Goal: Task Accomplishment & Management: Manage account settings

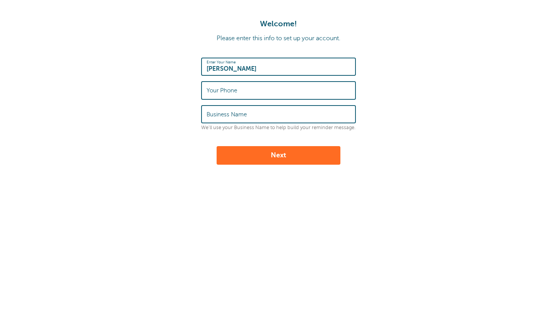
type input "[PERSON_NAME]"
type input "6157758992"
type input "Bankers Life"
click at [279, 154] on button "Next" at bounding box center [278, 155] width 124 height 19
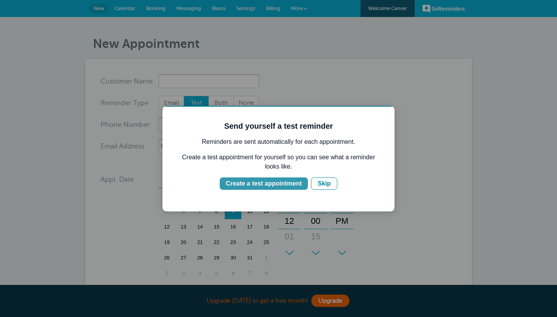
click at [267, 183] on div "Create a test appointment" at bounding box center [264, 183] width 76 height 9
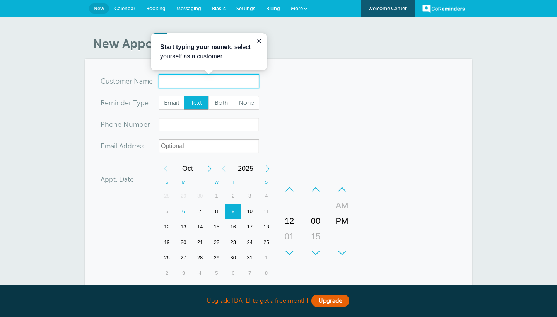
click at [220, 78] on input "x-no-autofill" at bounding box center [208, 81] width 100 height 14
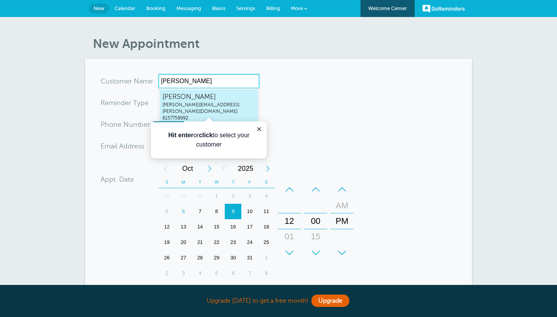
click at [219, 100] on span "Joanna Rivera" at bounding box center [208, 97] width 93 height 10
type input "JoannaRiverajoanna.rivera@bankerslife.com6157758992"
type input "Joanna Rivera"
type input "6157758992"
type input "joanna.rivera@bankerslife.com"
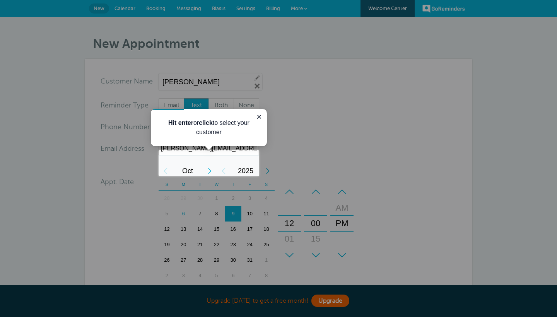
scroll to position [209, 0]
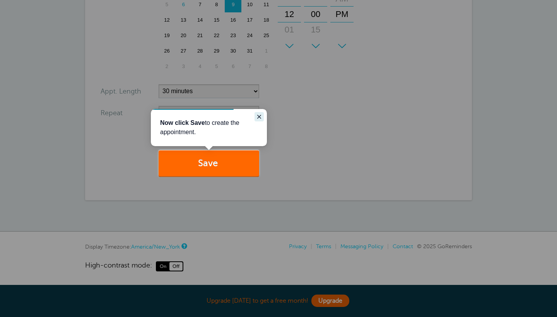
click at [259, 114] on icon "Close guide" at bounding box center [259, 117] width 6 height 6
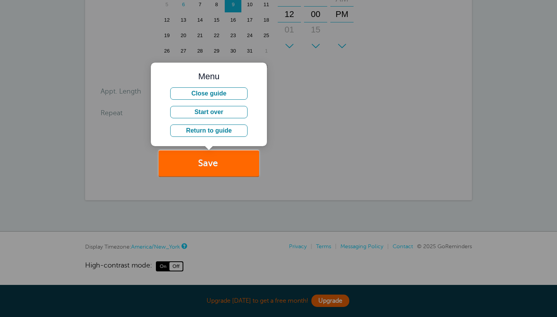
click at [294, 134] on div at bounding box center [408, 88] width 298 height 176
click at [134, 144] on div at bounding box center [129, 75] width 259 height 150
click at [215, 96] on button "Close guide" at bounding box center [208, 93] width 77 height 12
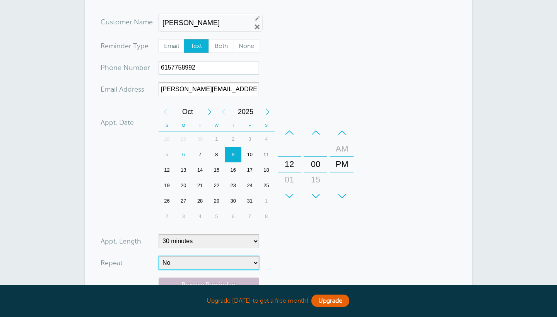
scroll to position [59, 0]
click at [196, 157] on div "7" at bounding box center [200, 154] width 17 height 15
click at [186, 156] on div "6" at bounding box center [183, 154] width 17 height 15
click at [198, 157] on div "7" at bounding box center [200, 154] width 17 height 15
drag, startPoint x: 282, startPoint y: 175, endPoint x: 288, endPoint y: 127, distance: 48.7
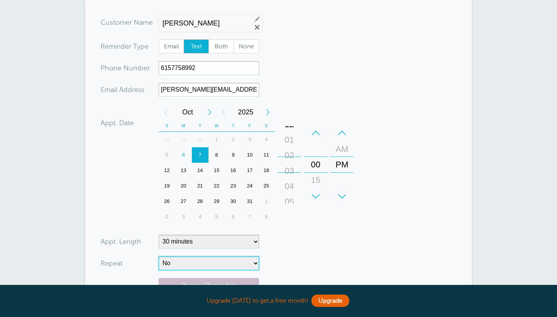
click at [287, 128] on div "+ – Hours 12 01 02 03 04 05 06 07 08 09 10 11" at bounding box center [289, 164] width 23 height 79
click at [290, 131] on div "–" at bounding box center [289, 132] width 23 height 15
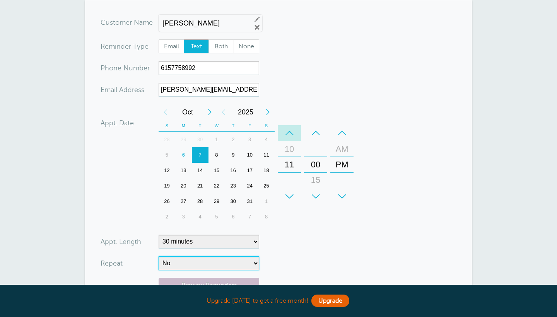
click at [290, 131] on div "–" at bounding box center [289, 132] width 23 height 15
click at [346, 192] on div "+" at bounding box center [341, 196] width 23 height 15
click at [324, 262] on form "You are creating a new customer. To use an existing customer select one from th…" at bounding box center [278, 174] width 356 height 319
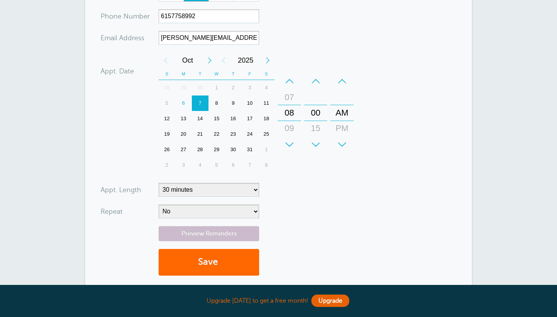
scroll to position [112, 0]
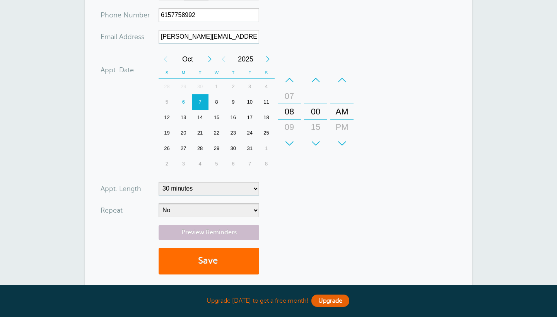
click at [221, 262] on button "Save" at bounding box center [208, 261] width 100 height 27
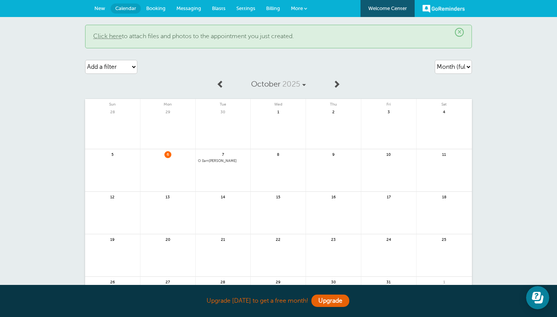
click at [211, 164] on link at bounding box center [223, 181] width 55 height 34
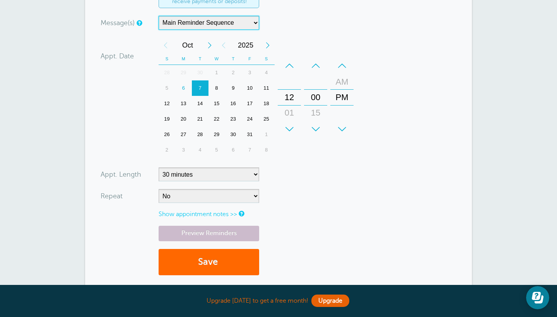
scroll to position [174, 0]
click at [215, 214] on link "Show appointment notes >>" at bounding box center [197, 213] width 78 height 7
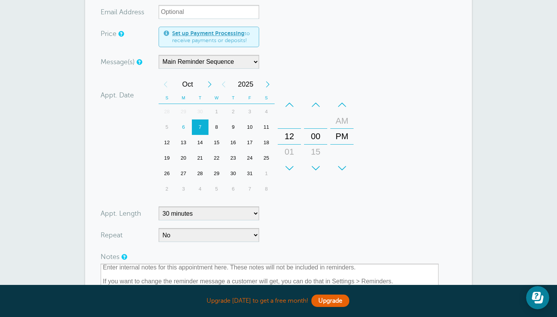
scroll to position [133, 0]
click at [312, 76] on form "You are creating a new customer. To use an existing customer select one from th…" at bounding box center [278, 174] width 356 height 466
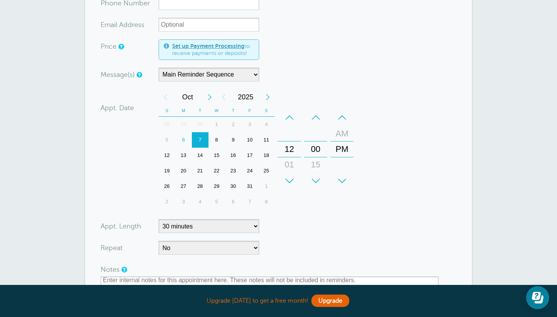
scroll to position [122, 0]
click at [215, 137] on div "8" at bounding box center [216, 138] width 17 height 15
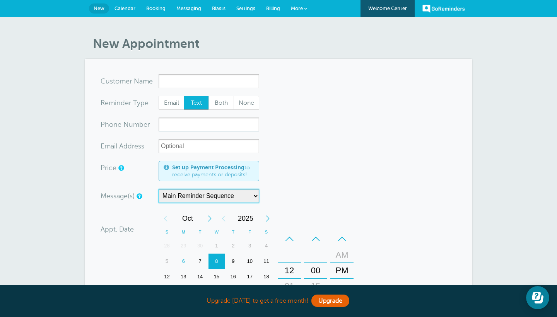
scroll to position [0, 0]
click at [242, 11] on span "Settings" at bounding box center [245, 8] width 19 height 6
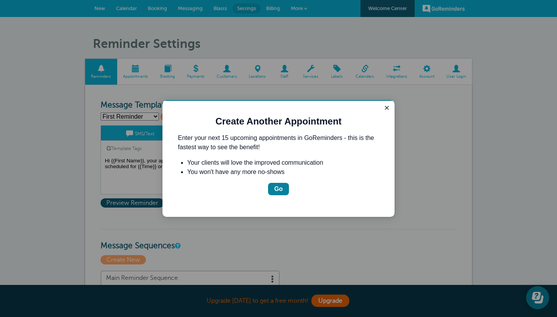
click at [395, 110] on div at bounding box center [278, 158] width 557 height 317
click at [385, 110] on icon "Close guide" at bounding box center [386, 108] width 6 height 6
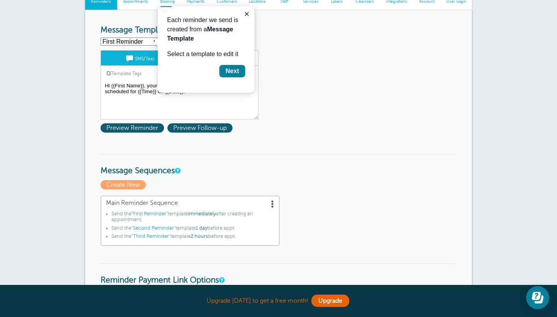
scroll to position [74, 0]
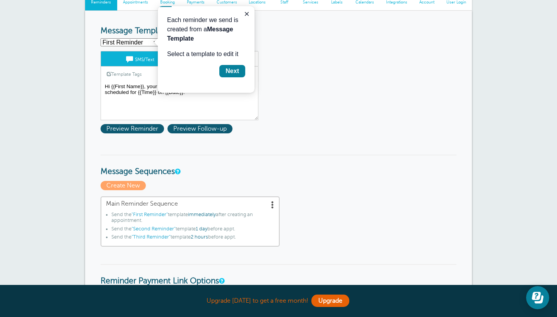
click at [271, 207] on span at bounding box center [273, 205] width 8 height 8
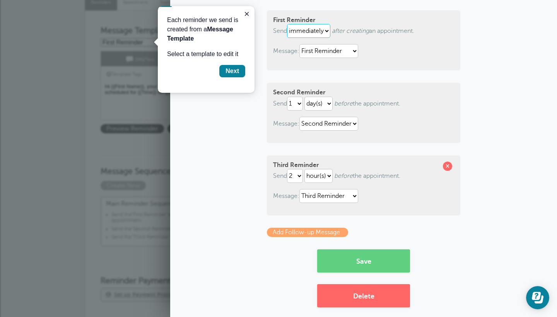
scroll to position [80, 0]
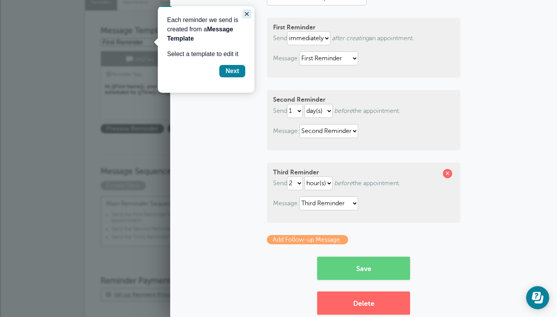
click at [247, 12] on icon "Close guide" at bounding box center [247, 14] width 6 height 6
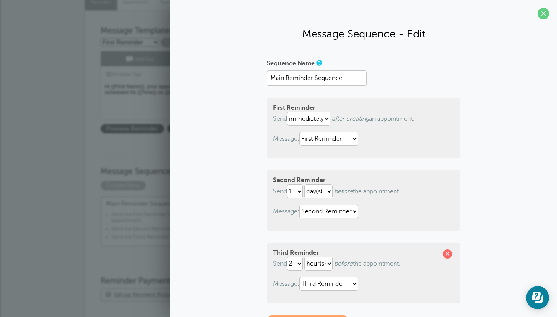
scroll to position [0, 0]
select select "0"
click at [385, 129] on div "First Reminder Send immediately 1 2 3 4 5 6 7 8 9 10 11 12 13 14 15 16 17 18 19…" at bounding box center [363, 128] width 193 height 60
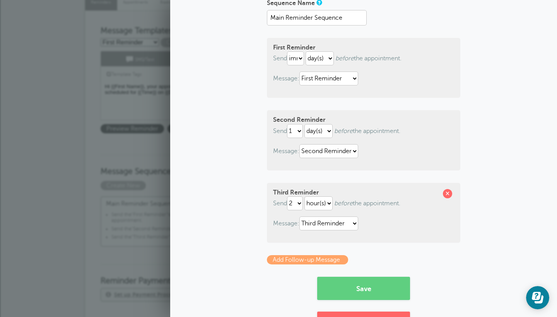
scroll to position [61, 0]
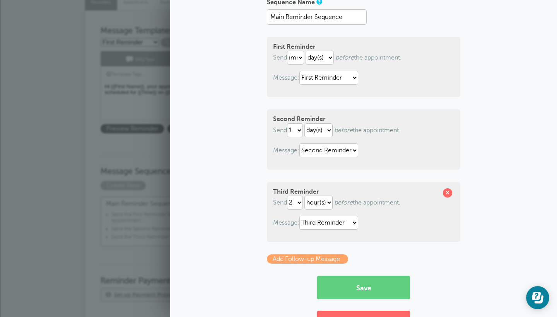
click at [349, 251] on form "Sequence Name Main Reminder Sequence First Reminder Send immediately 1 2 3 4 5 …" at bounding box center [363, 147] width 193 height 303
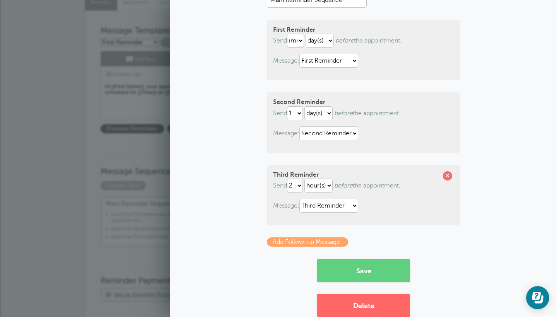
scroll to position [80, 0]
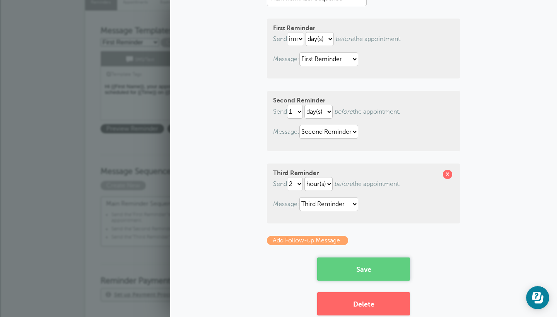
click at [361, 274] on button "Save" at bounding box center [363, 268] width 93 height 23
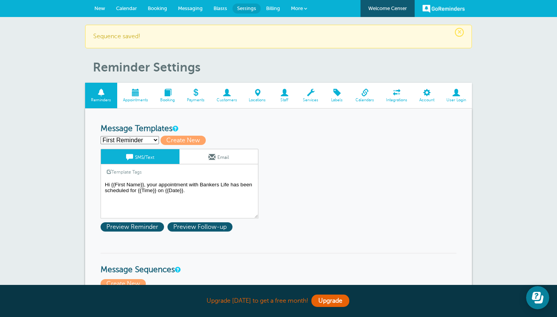
click at [216, 178] on div "Template Tags Copy SMS" at bounding box center [179, 171] width 158 height 15
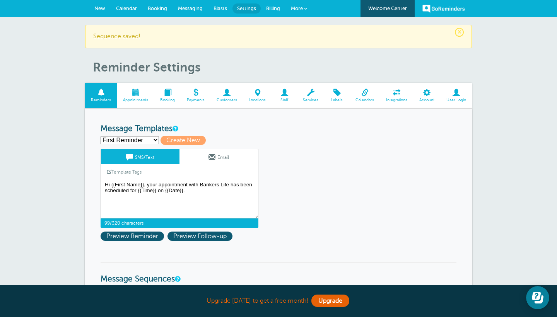
click at [218, 184] on textarea "Hi {{First Name}}, your appointment with Bankers Life has been scheduled for {{…" at bounding box center [179, 199] width 158 height 39
click at [200, 182] on textarea "Hi {{First Name}}, your appointment with Bankers Life has been scheduled for {{…" at bounding box center [179, 199] width 158 height 39
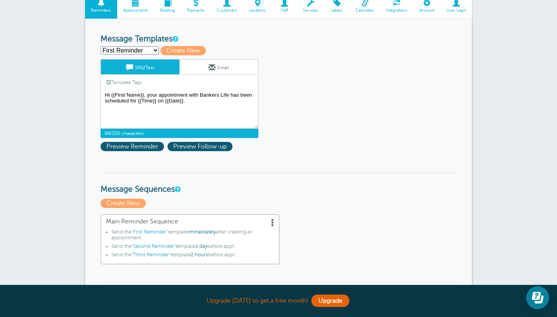
scroll to position [90, 0]
click at [208, 101] on textarea "Hi {{First Name}}, your appointment with Bankers Life has been scheduled for {{…" at bounding box center [179, 109] width 158 height 39
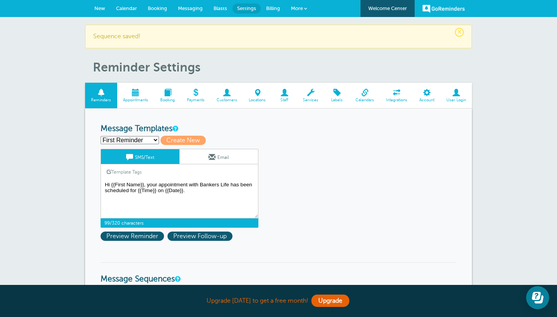
scroll to position [0, 0]
click at [250, 92] on span at bounding box center [257, 92] width 29 height 7
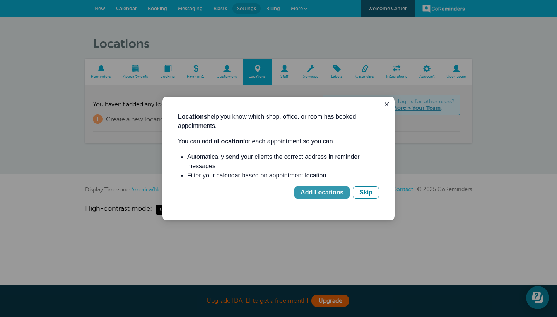
click at [300, 194] on button "Add Locations" at bounding box center [321, 192] width 55 height 12
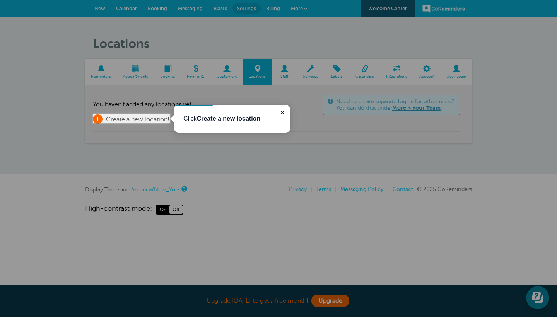
click at [125, 119] on span "Create a new location!" at bounding box center [137, 119] width 63 height 7
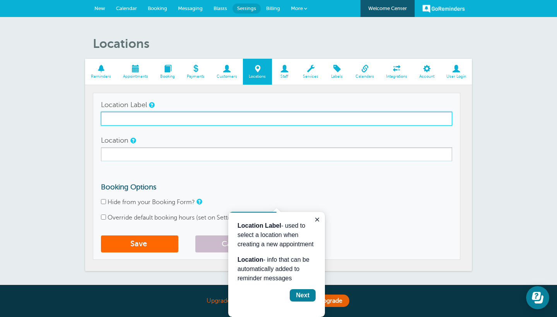
click at [257, 117] on input "Location Label" at bounding box center [276, 119] width 351 height 14
type input "D"
type input "Chattanooga Office"
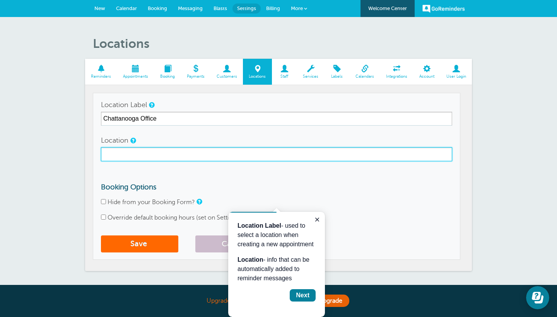
click at [153, 150] on input "Location" at bounding box center [276, 154] width 351 height 14
paste input "[STREET_ADDRESS]"
type input "[STREET_ADDRESS]"
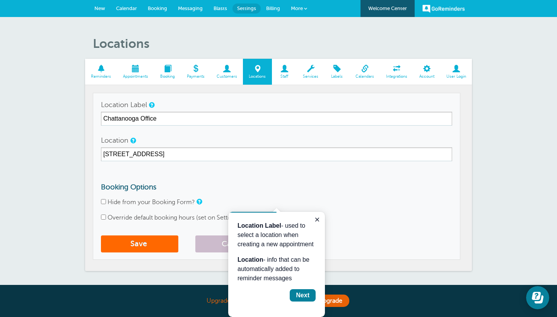
click at [251, 180] on form "Location Label Chattanooga Office Location 1301 Riverfront Pkwy Ste 100, Chatta…" at bounding box center [276, 177] width 351 height 158
click at [150, 227] on form "Location Label Chattanooga Office Location 1301 Riverfront Pkwy Ste 100, Chatta…" at bounding box center [276, 177] width 351 height 158
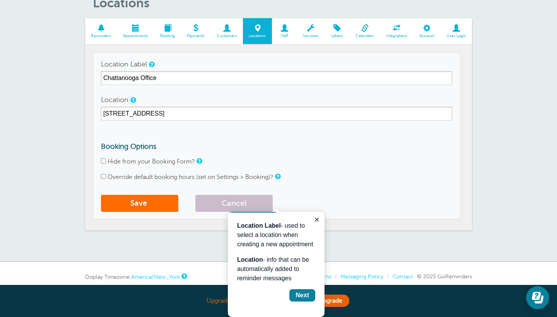
scroll to position [41, 0]
click at [159, 203] on button "Save" at bounding box center [139, 203] width 77 height 17
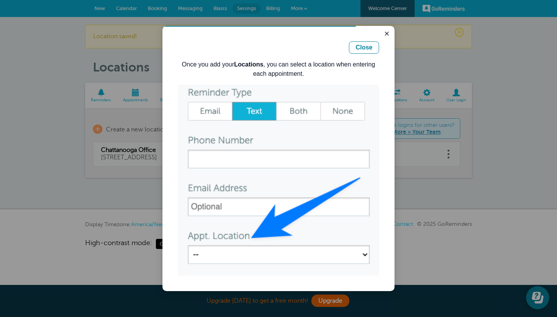
click at [252, 256] on img "Guide" at bounding box center [278, 180] width 201 height 191
click at [369, 49] on div "Close" at bounding box center [363, 47] width 17 height 9
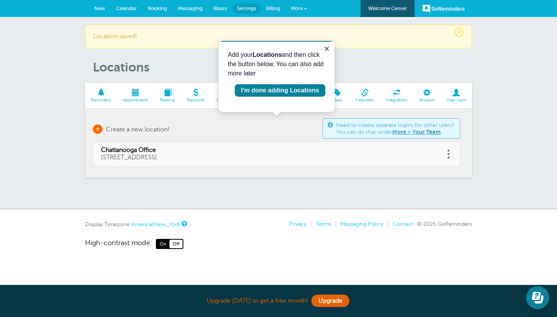
click at [142, 132] on span "Create a new location!" at bounding box center [137, 129] width 63 height 7
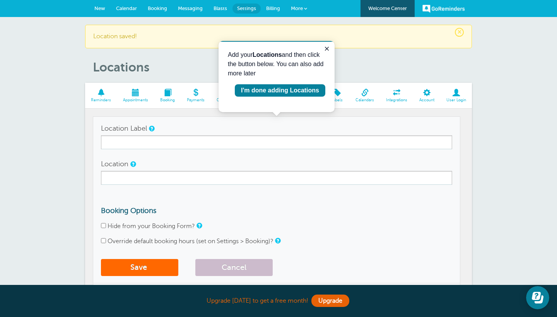
click at [152, 151] on form "Location Label Location Booking Options Hide from your Booking Form? Override d…" at bounding box center [276, 200] width 351 height 158
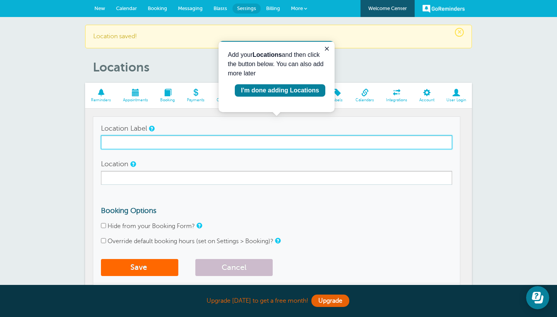
click at [156, 143] on input "Location Label" at bounding box center [276, 142] width 351 height 14
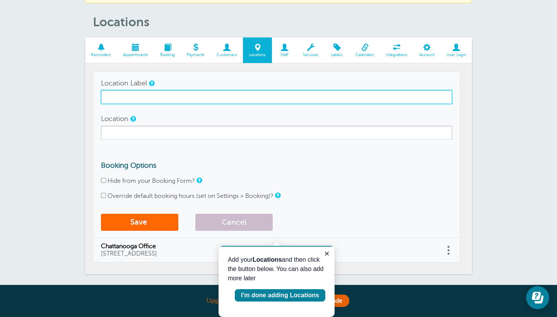
scroll to position [44, 0]
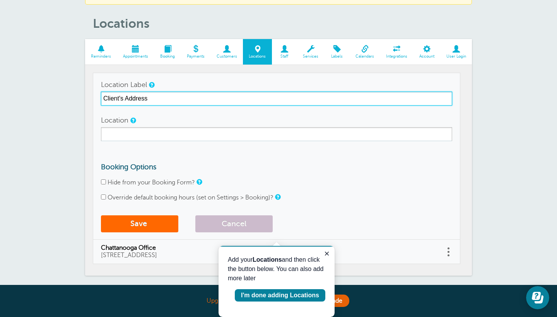
type input "Client's Address"
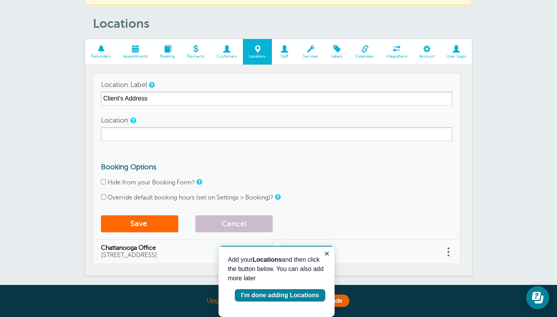
click at [224, 166] on h3 "Booking Options" at bounding box center [276, 167] width 351 height 9
click at [163, 222] on button "Save" at bounding box center [139, 223] width 77 height 17
click at [327, 252] on icon "Close guide" at bounding box center [327, 253] width 6 height 6
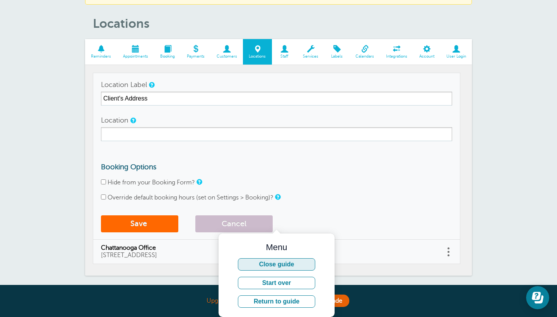
click at [295, 262] on button "Close guide" at bounding box center [276, 264] width 77 height 12
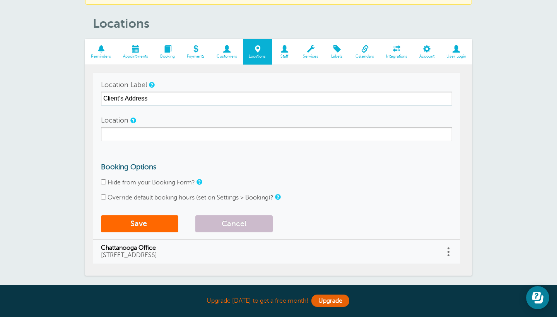
click at [104, 199] on div "Override default booking hours (set on Settings > Booking)? Sunday Closed 12:00…" at bounding box center [276, 197] width 351 height 7
click at [104, 199] on input "Override default booking hours (set on Settings > Booking)?" at bounding box center [103, 196] width 5 height 5
checkbox input "true"
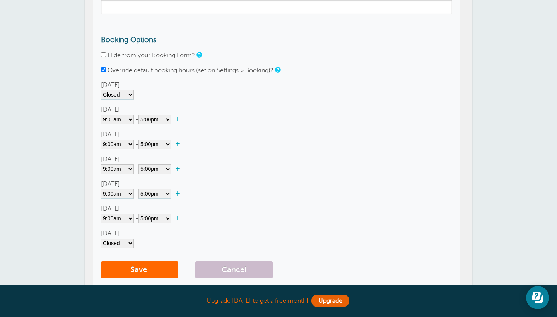
scroll to position [172, 0]
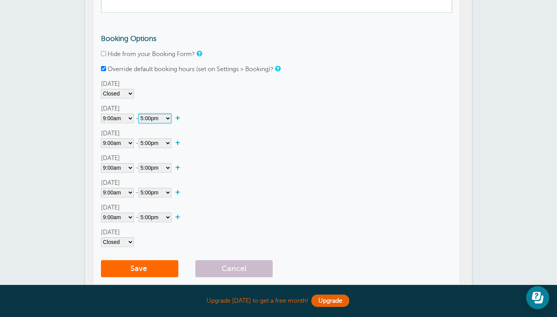
select select"] "19"
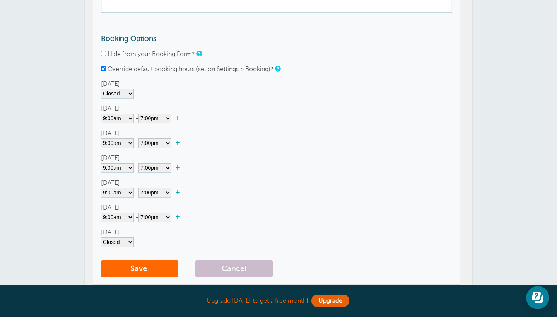
click at [177, 192] on link "+" at bounding box center [179, 192] width 17 height 8
select select"] "19.25"
select select"] "19.5"
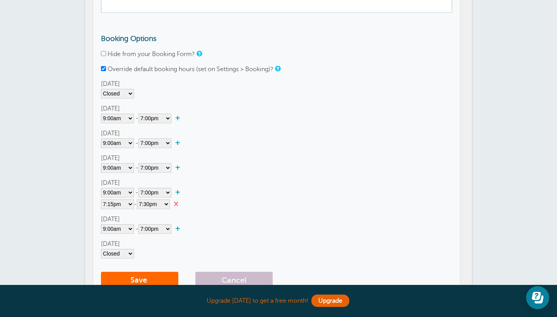
click at [180, 203] on link "×" at bounding box center [178, 204] width 16 height 8
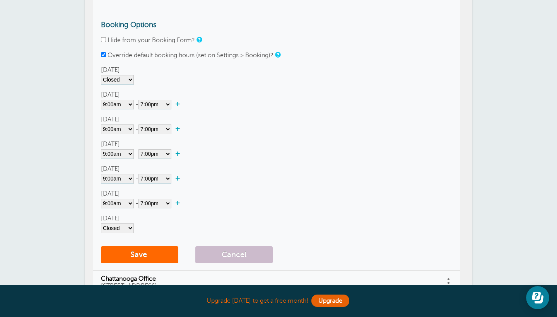
scroll to position [187, 0]
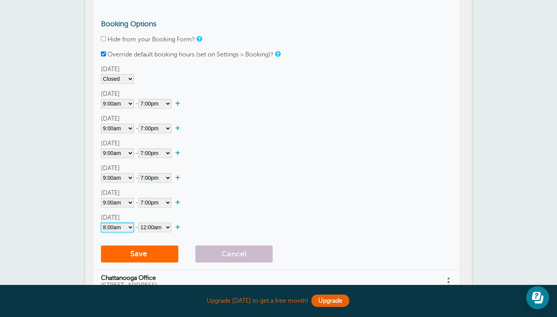
select select"] "9"
select select"] "17"
click at [222, 219] on div "Saturday Closed 12:00am 12:15am 12:30am 12:45am 1:00am 1:15am 1:30am 1:45am 2:0…" at bounding box center [276, 222] width 351 height 19
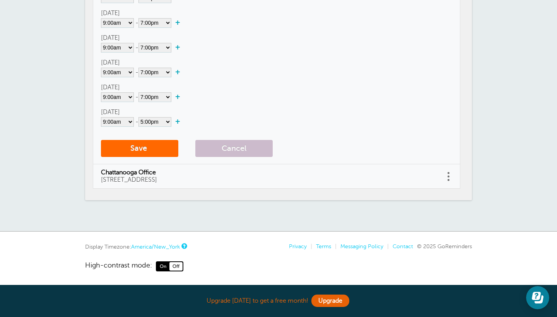
scroll to position [292, 0]
click at [159, 144] on button "Save" at bounding box center [139, 148] width 77 height 17
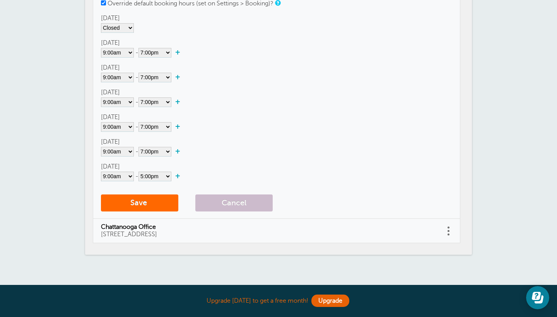
scroll to position [240, 0]
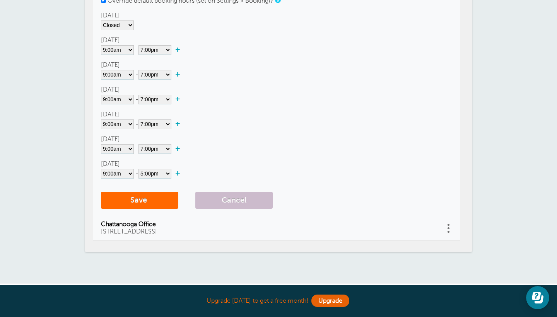
click at [137, 190] on form "Location Label Client's Address Location Booking Options Hide from your Booking…" at bounding box center [276, 47] width 351 height 332
click at [140, 198] on button "Save" at bounding box center [139, 200] width 77 height 17
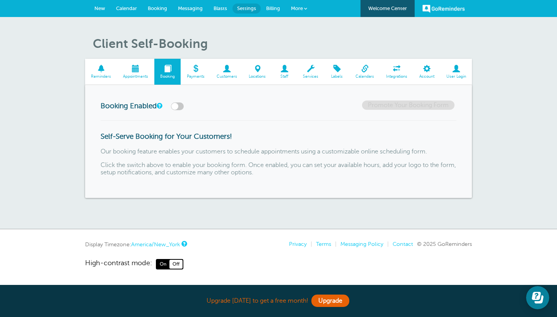
click at [99, 68] on span at bounding box center [101, 68] width 32 height 7
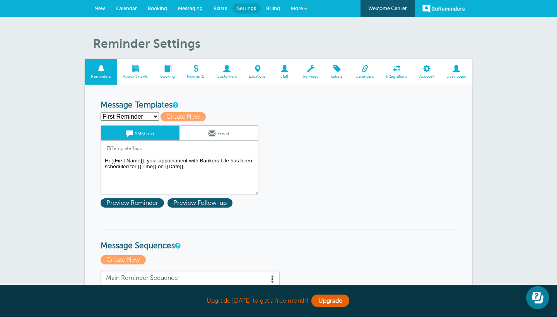
click at [197, 170] on textarea "Hi {{First Name}}, your appointment with Bankers Life has been scheduled for {{…" at bounding box center [179, 175] width 158 height 39
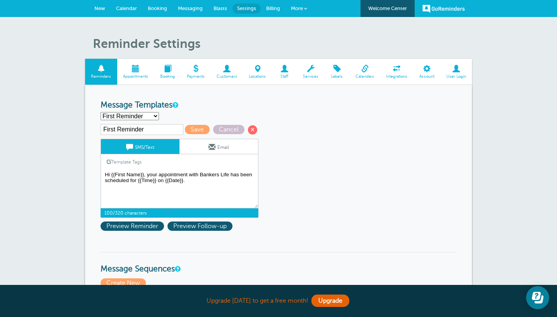
paste textarea "https://agents.bankerslife.com/tn/chattanooga/1301-riverfront-pkwy/joanna-rivera"
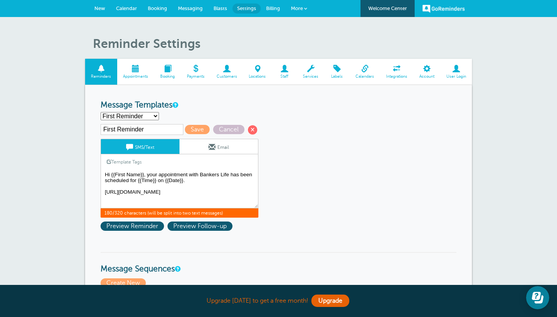
click at [165, 194] on textarea "Hi {{First Name}}, your appointment with Bankers Life has been scheduled for {{…" at bounding box center [179, 189] width 158 height 39
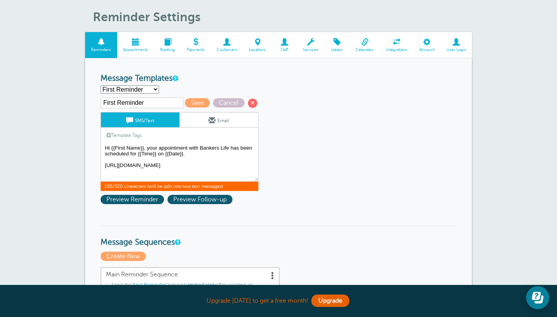
scroll to position [36, 0]
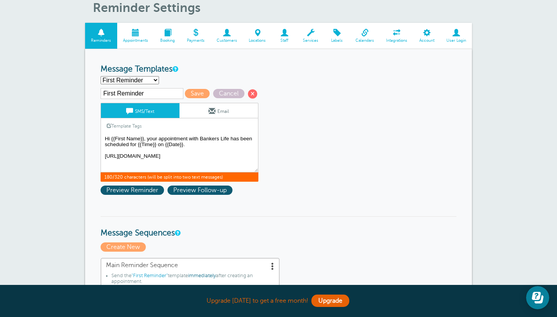
click at [104, 151] on textarea "Hi {{First Name}}, your appointment with Bankers Life has been scheduled for {{…" at bounding box center [179, 153] width 158 height 39
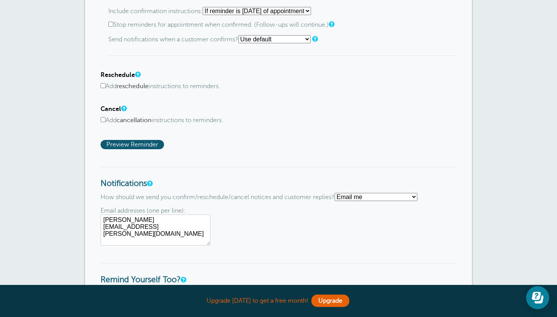
scroll to position [453, 0]
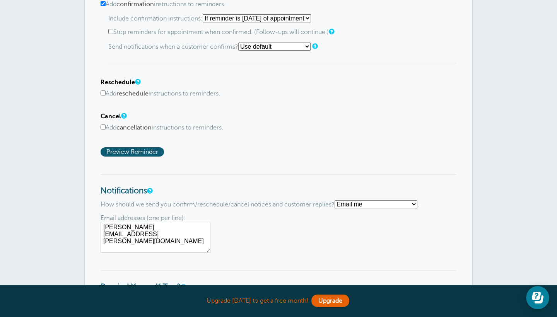
type textarea "Hi {{First Name}}, your appointment with Bankers Life has been scheduled for {{…"
click at [104, 90] on input "Add reschedule instructions to reminders." at bounding box center [102, 92] width 5 height 5
checkbox input "true"
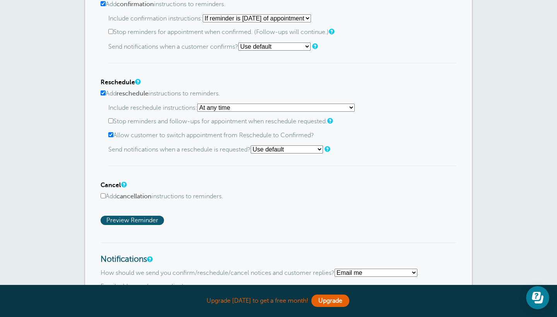
select select "4"
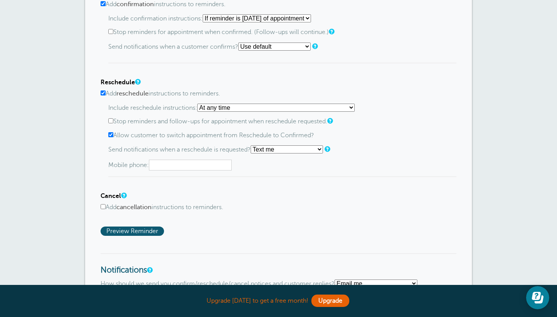
click at [289, 160] on div "Mobile phone:" at bounding box center [282, 165] width 348 height 11
click at [178, 156] on div "Send notifications when a reschedule is requested? Use default Text me Email me…" at bounding box center [282, 157] width 348 height 25
type input "615-775-8992"
click at [246, 212] on div "Confirm Add confirmation instructions to reminders. Include confirmation instru…" at bounding box center [278, 113] width 356 height 246
click at [103, 204] on input "Add cancellation instructions to reminders." at bounding box center [102, 206] width 5 height 5
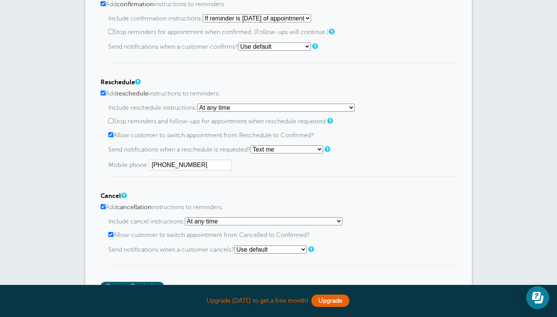
click at [103, 204] on input "Add cancellation instructions to reminders." at bounding box center [102, 206] width 5 height 5
checkbox input "false"
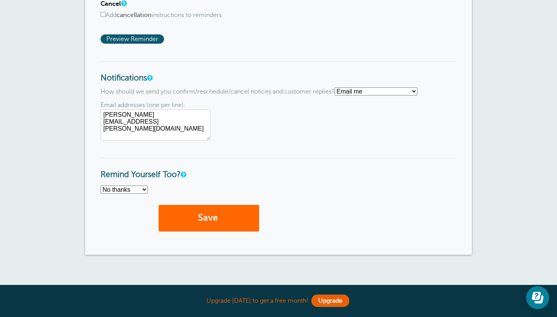
scroll to position [646, 0]
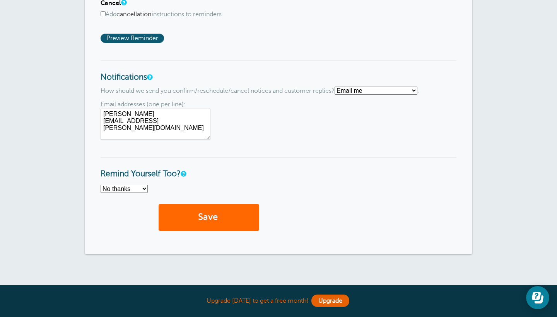
select select "4"
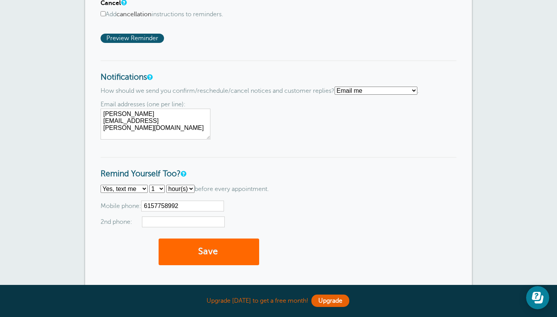
type input "6157758992"
click at [300, 164] on h3 "Remind Yourself Too?" at bounding box center [278, 168] width 356 height 22
select select "2"
click at [231, 193] on div "No thanks Yes, text me Yes, email me 1 2 3 4 5 6 7 8 9 10 11 12 13 14 15 16 17 …" at bounding box center [278, 206] width 356 height 43
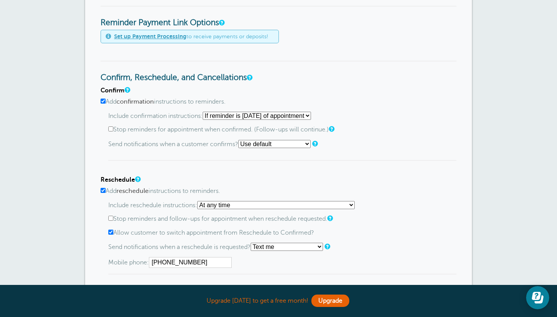
scroll to position [356, 0]
select select "1"
click at [301, 77] on h3 "Confirm, Reschedule, and Cancellations" at bounding box center [278, 72] width 356 height 22
click at [109, 127] on input "Stop reminders for appointment when confirmed. (Follow-ups will continue.)" at bounding box center [110, 128] width 5 height 5
click at [109, 126] on input "Stop reminders for appointment when confirmed. (Follow-ups will continue.)" at bounding box center [110, 128] width 5 height 5
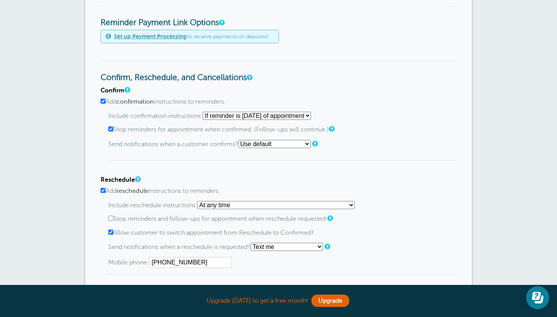
checkbox input "false"
click at [289, 91] on h4 "Confirm" at bounding box center [278, 90] width 356 height 7
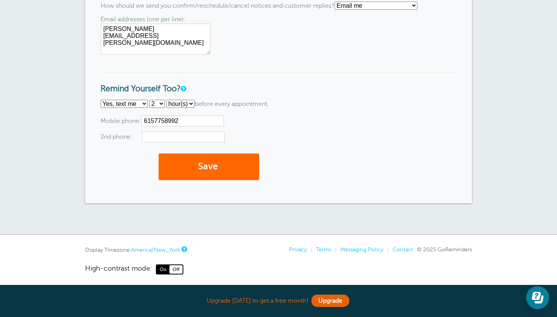
scroll to position [730, 0]
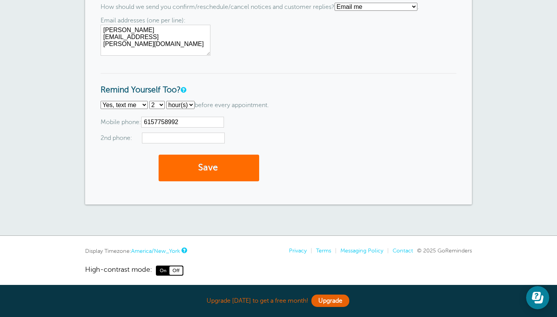
click at [214, 162] on button "Save" at bounding box center [208, 168] width 100 height 27
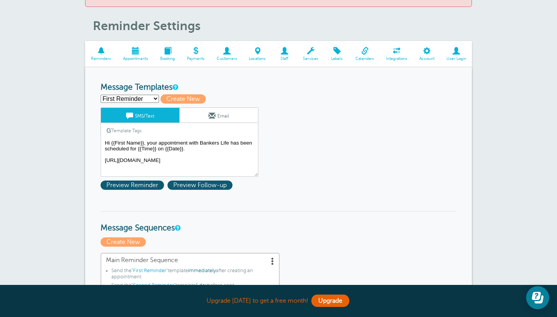
scroll to position [70, 0]
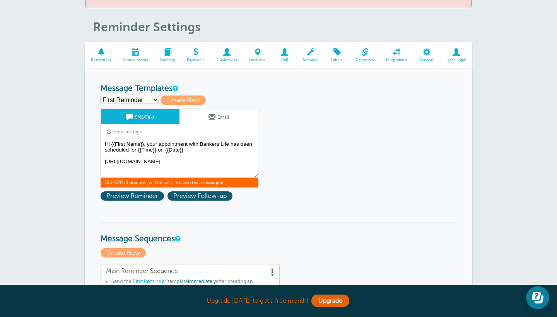
drag, startPoint x: 153, startPoint y: 168, endPoint x: 98, endPoint y: 157, distance: 56.0
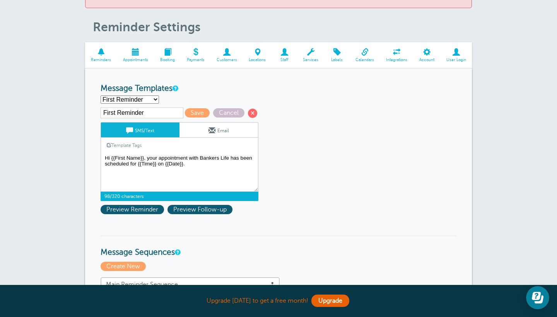
click at [160, 175] on textarea "Hi {{First Name}}, your appointment with Bankers Life has been scheduled for {{…" at bounding box center [179, 172] width 158 height 39
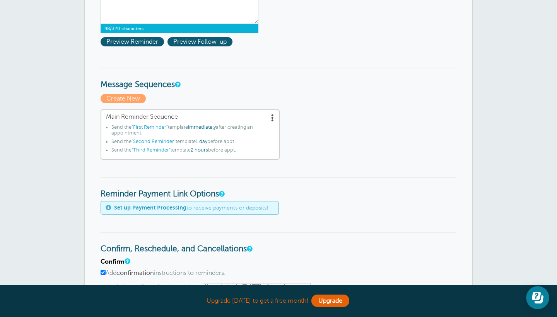
scroll to position [241, 0]
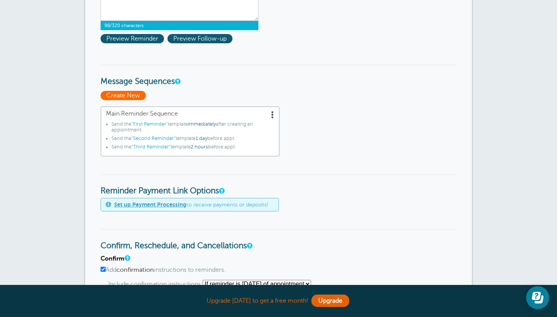
type textarea "Hi {{First Name}}, your appointment with Bankers Life has been scheduled for {{…"
click at [123, 94] on span "Create New" at bounding box center [122, 95] width 45 height 9
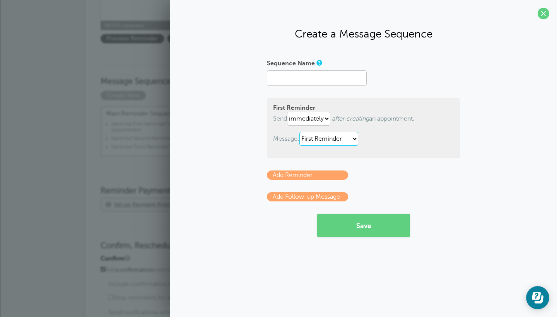
select select "163431"
click at [324, 177] on link "Add Reminder" at bounding box center [307, 174] width 81 height 9
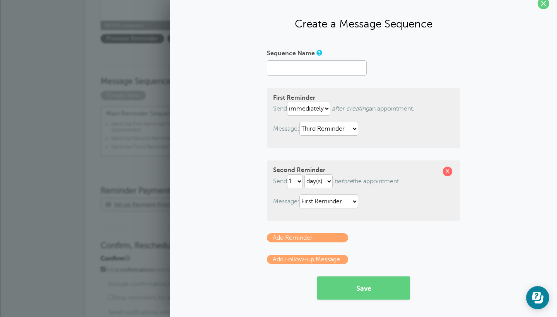
scroll to position [10, 0]
click at [329, 238] on link "Add Reminder" at bounding box center [307, 237] width 81 height 9
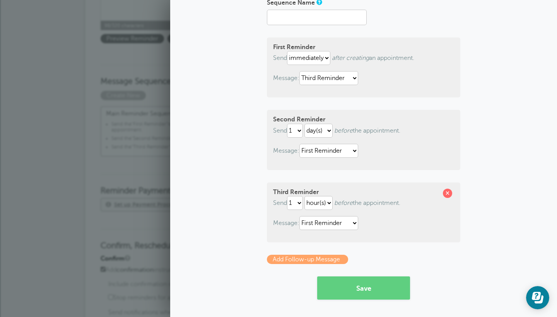
scroll to position [60, 0]
select select "2"
click at [372, 177] on form "Sequence Name First Reminder Send immediately 1 2 3 4 5 6 7 8 9 10 11 12 13 14 …" at bounding box center [363, 148] width 193 height 303
select select "163430"
click at [419, 140] on div "Second Reminder Send 1 2 3 4 5 6 7 8 9 10 11 12 13 14 15 16 17 18 19 20 21 22 2…" at bounding box center [363, 140] width 193 height 60
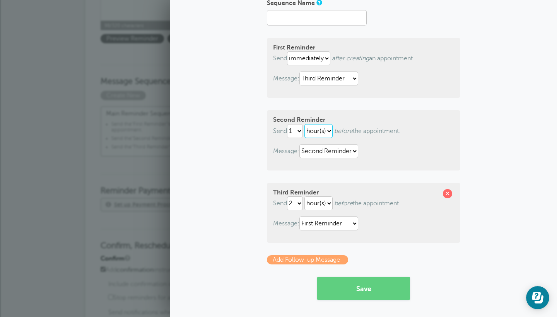
select select "DAY"
click at [451, 193] on span at bounding box center [447, 193] width 9 height 9
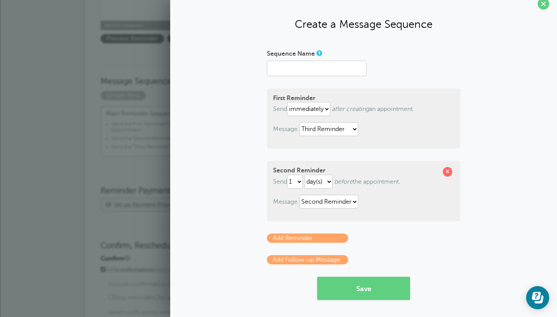
click at [303, 237] on link "Add Reminder" at bounding box center [307, 237] width 81 height 9
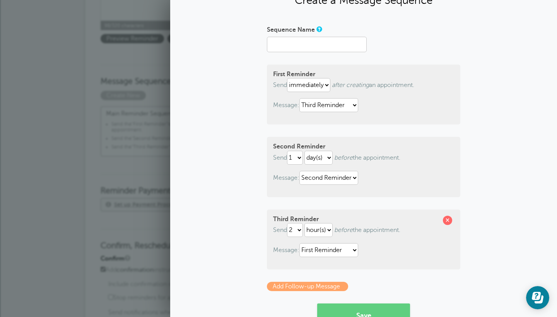
scroll to position [34, 0]
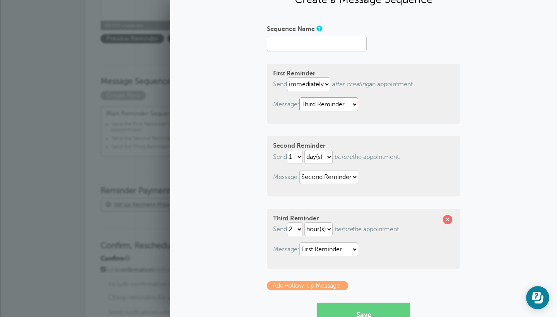
select select "163428"
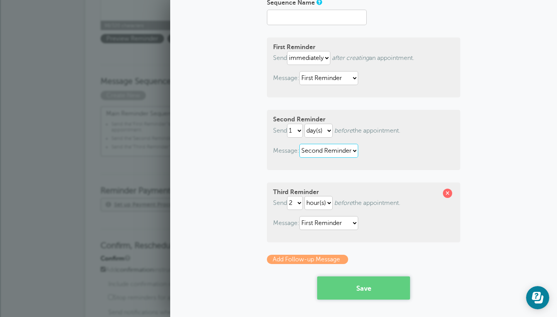
scroll to position [60, 0]
select select "163431"
click at [360, 293] on button "Save" at bounding box center [363, 288] width 93 height 23
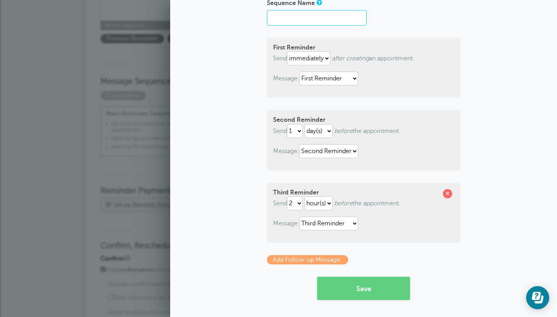
scroll to position [0, 0]
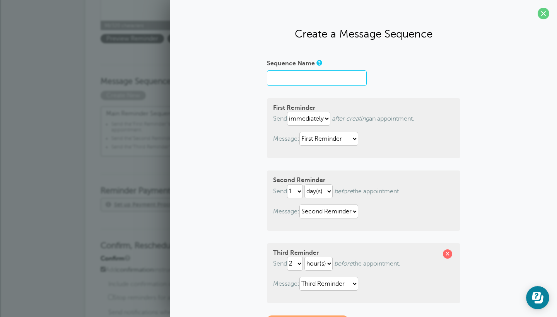
click at [341, 77] on input "Sequence Name" at bounding box center [317, 77] width 100 height 15
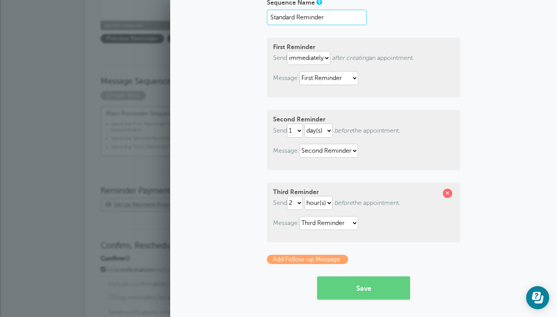
scroll to position [60, 0]
type input "Standard Reminder"
click at [370, 289] on button "Save" at bounding box center [363, 288] width 93 height 23
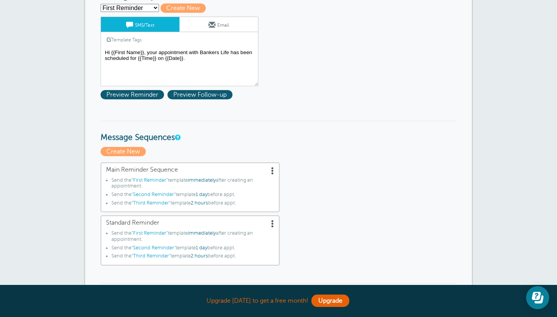
scroll to position [132, 0]
click at [271, 167] on span at bounding box center [273, 171] width 8 height 8
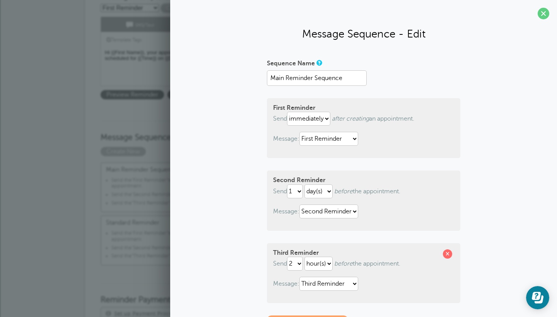
scroll to position [0, 0]
click at [539, 13] on span at bounding box center [543, 14] width 12 height 12
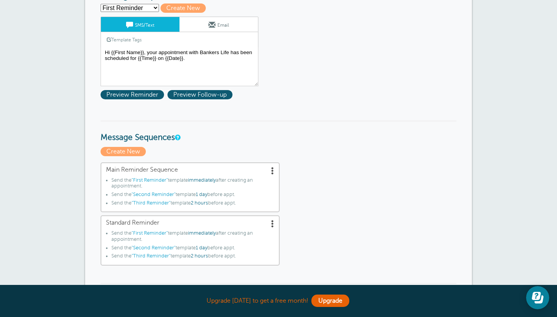
click at [272, 220] on span at bounding box center [273, 224] width 8 height 8
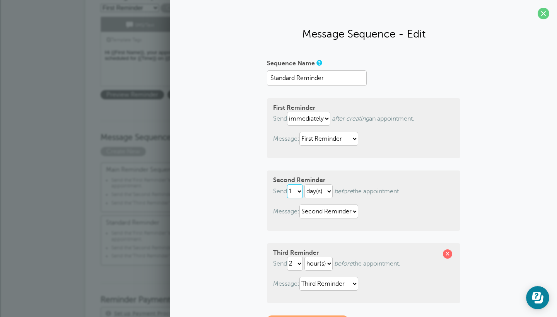
select select "2"
click at [445, 252] on span at bounding box center [447, 253] width 9 height 9
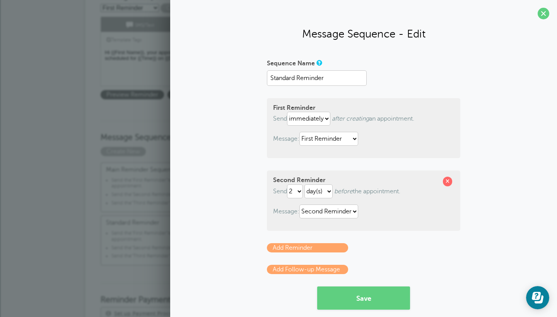
click at [488, 149] on div "Sequence Name Standard Reminder First Reminder Send immediately 1 2 3 4 5 6 7 8…" at bounding box center [363, 201] width 371 height 288
select select "HOUR"
click at [411, 251] on p "Add Reminder" at bounding box center [363, 247] width 193 height 9
drag, startPoint x: 295, startPoint y: 79, endPoint x: 239, endPoint y: 78, distance: 55.7
click at [239, 78] on div "Sequence Name Standard Reminder First Reminder Send immediately 1 2 3 4 5 6 7 8…" at bounding box center [363, 201] width 371 height 288
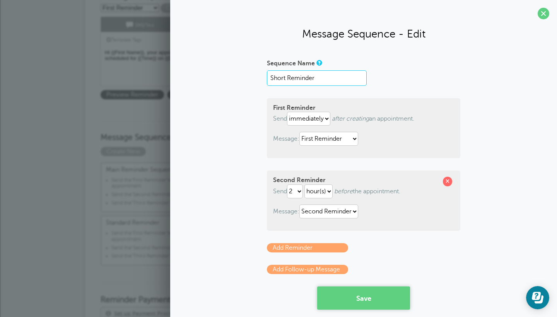
type input "Short Reminder"
click at [347, 303] on button "Save" at bounding box center [363, 297] width 93 height 23
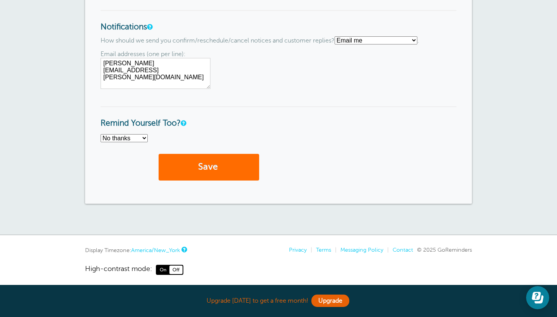
scroll to position [661, 0]
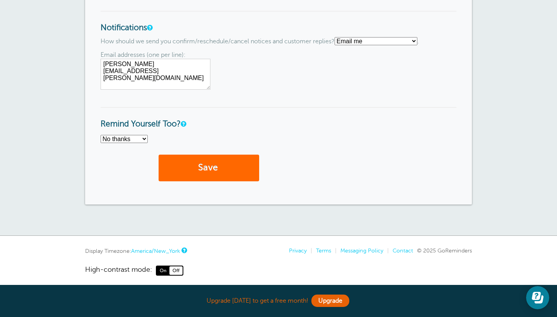
select select "3"
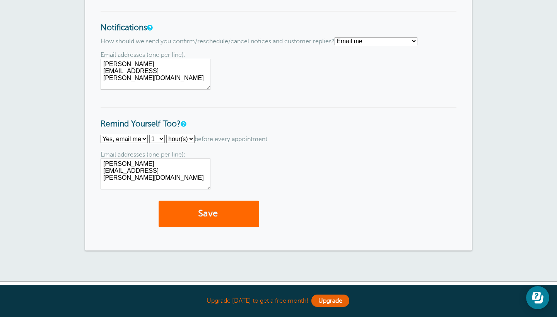
select select "2"
click at [211, 146] on div "No thanks Yes, text me Yes, email me 1 2 3 4 5 6 7 8 9 10 11 12 13 14 15 16 17 …" at bounding box center [278, 162] width 356 height 54
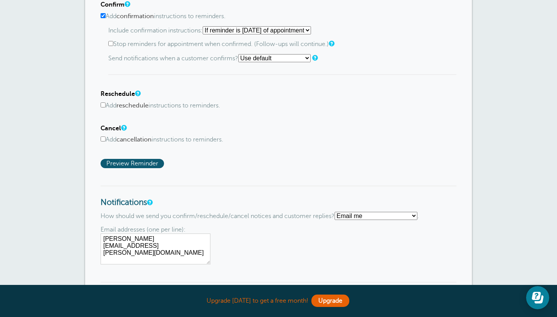
scroll to position [486, 0]
select select "2"
click at [317, 128] on h4 "Cancel" at bounding box center [278, 129] width 356 height 7
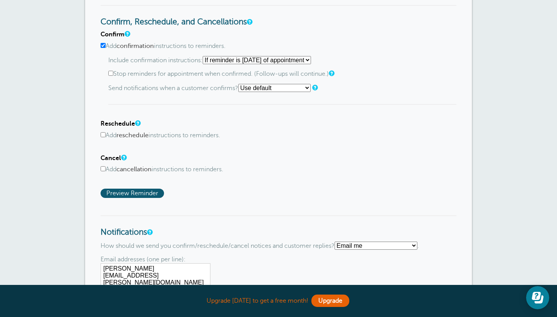
scroll to position [448, 0]
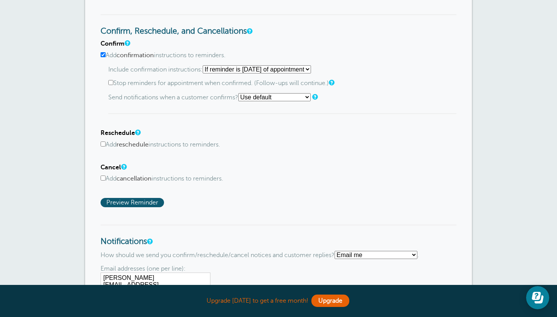
click at [102, 52] on input "Add confirmation instructions to reminders." at bounding box center [102, 54] width 5 height 5
checkbox input "false"
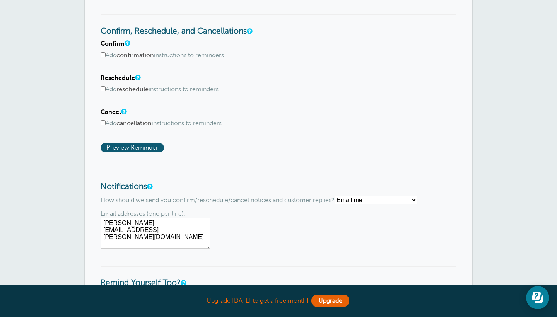
click at [332, 78] on h4 "Reschedule" at bounding box center [278, 78] width 356 height 7
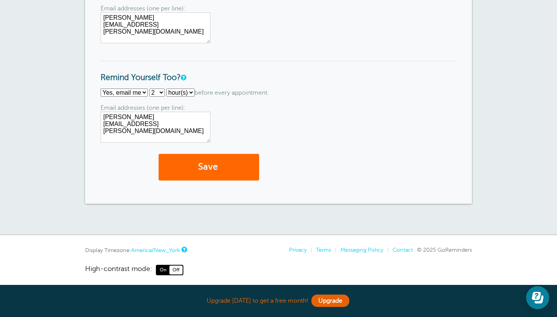
scroll to position [652, 0]
click at [220, 165] on span "submit" at bounding box center [219, 167] width 2 height 10
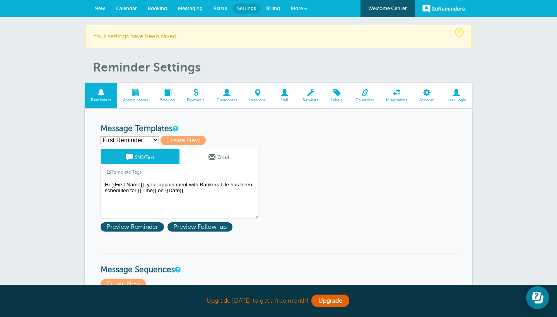
click at [132, 98] on span "Appointments" at bounding box center [135, 100] width 29 height 5
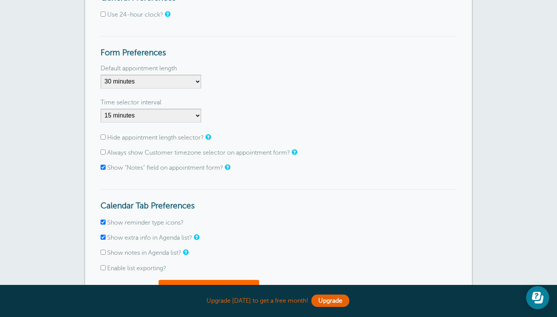
scroll to position [108, 0]
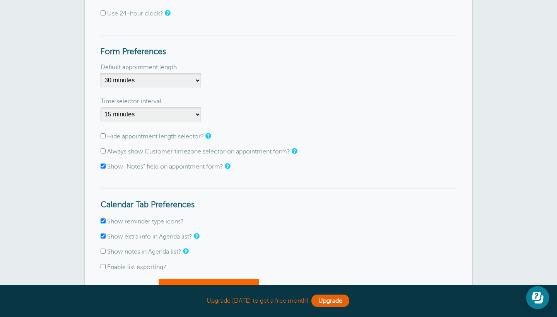
click at [260, 150] on label "Always show Customer timezone selector on appointment form?" at bounding box center [198, 151] width 183 height 7
click at [106, 150] on input "Always show Customer timezone selector on appointment form?" at bounding box center [102, 150] width 5 height 5
checkbox input "true"
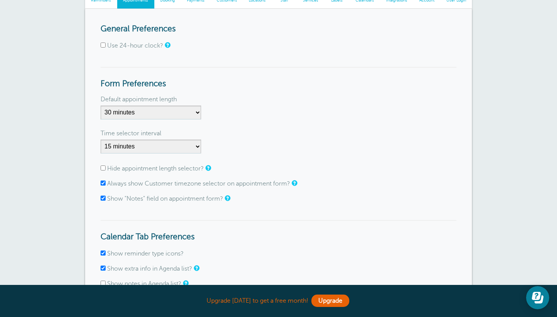
scroll to position [75, 0]
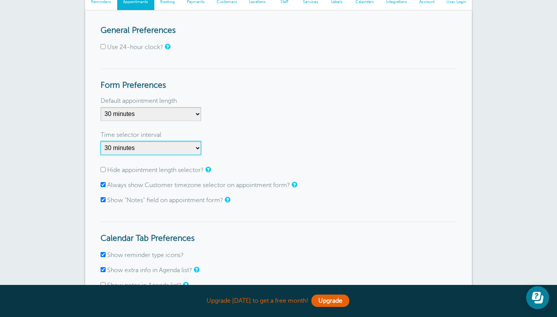
select select "60"
click at [266, 103] on div "Default appointment length" at bounding box center [278, 101] width 356 height 12
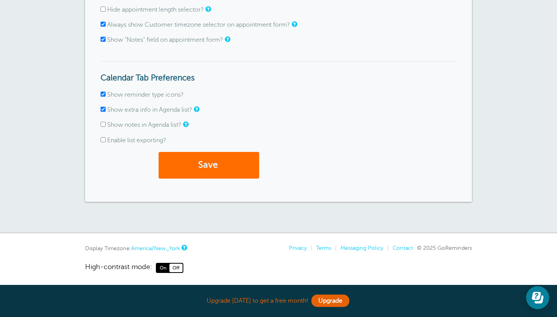
scroll to position [235, 0]
click at [211, 165] on button "Save" at bounding box center [208, 165] width 100 height 27
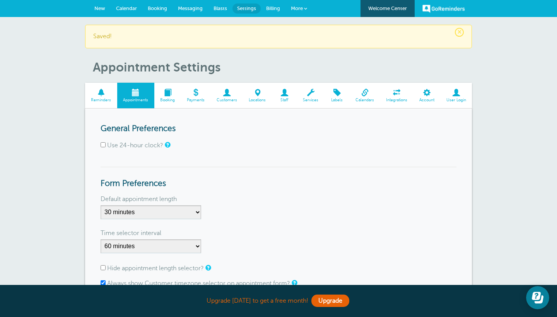
click at [173, 100] on span "Booking" at bounding box center [167, 100] width 19 height 5
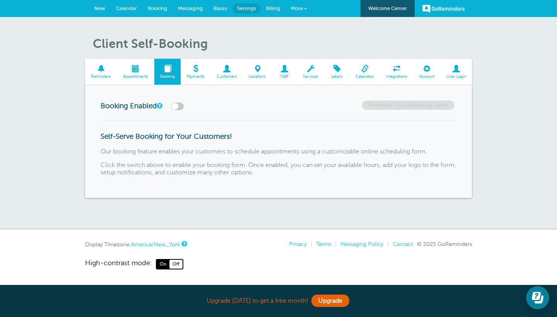
click at [194, 72] on span at bounding box center [195, 68] width 30 height 7
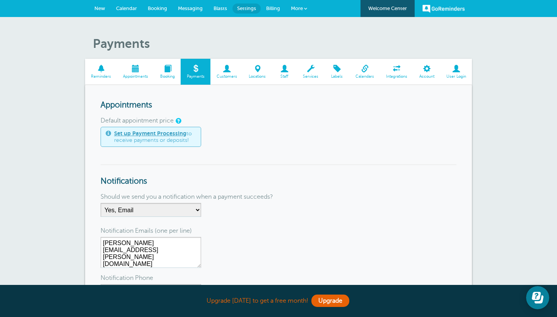
scroll to position [0, 0]
click at [225, 65] on span at bounding box center [226, 68] width 32 height 7
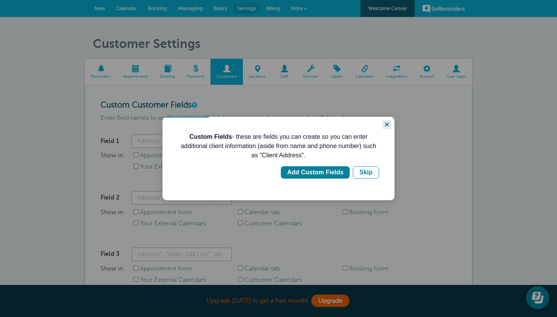
click at [383, 128] on button "Close guide" at bounding box center [386, 124] width 9 height 9
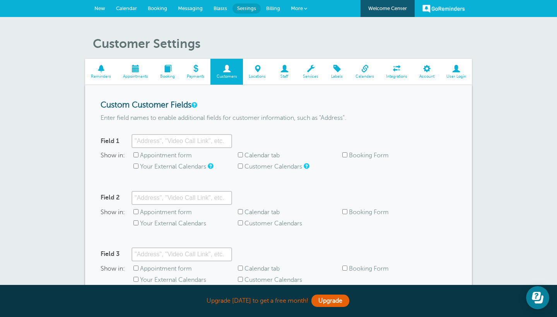
click at [250, 59] on link "Locations" at bounding box center [257, 72] width 29 height 26
click at [253, 72] on span at bounding box center [257, 68] width 29 height 7
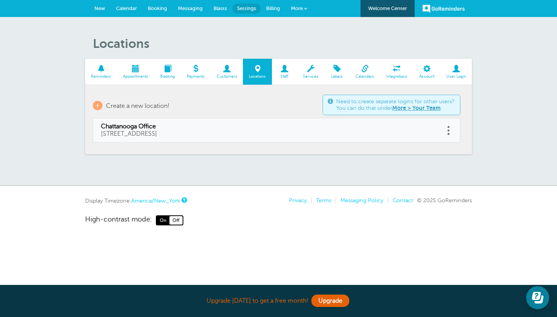
click at [283, 76] on span "Staff" at bounding box center [284, 76] width 17 height 5
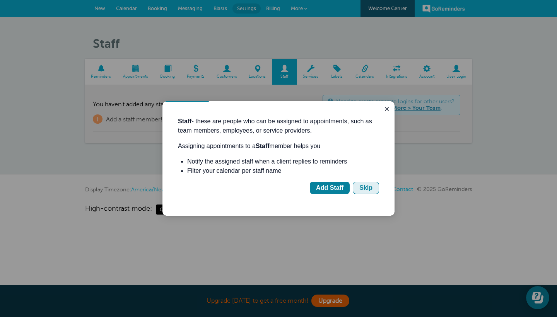
click at [373, 189] on button "Skip" at bounding box center [365, 188] width 26 height 12
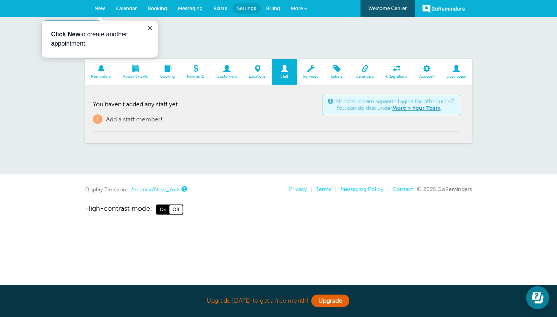
click at [109, 36] on p "Click New to create another appointment." at bounding box center [99, 39] width 97 height 19
click at [99, 5] on link "New" at bounding box center [100, 8] width 22 height 17
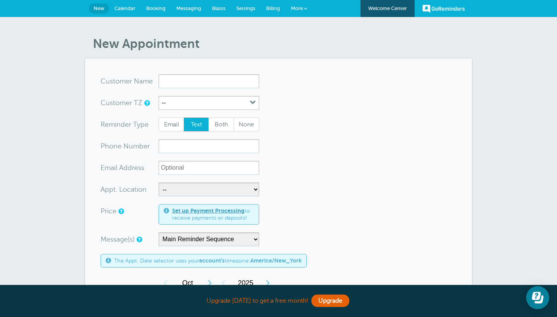
click at [222, 80] on input "x-no-autofill" at bounding box center [208, 81] width 100 height 14
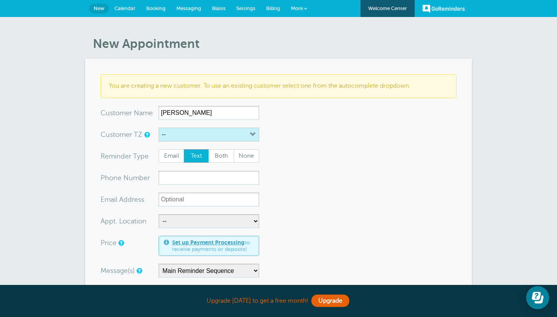
type input "Joe"
click at [207, 136] on button "--" at bounding box center [208, 135] width 100 height 14
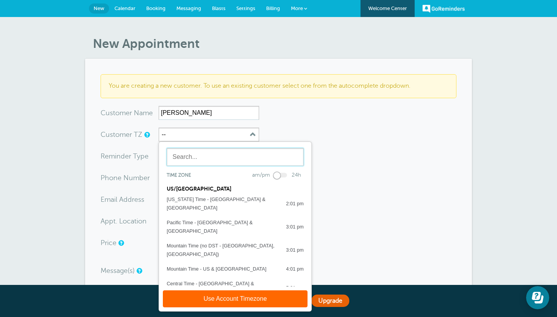
click at [236, 163] on input "text" at bounding box center [235, 157] width 137 height 18
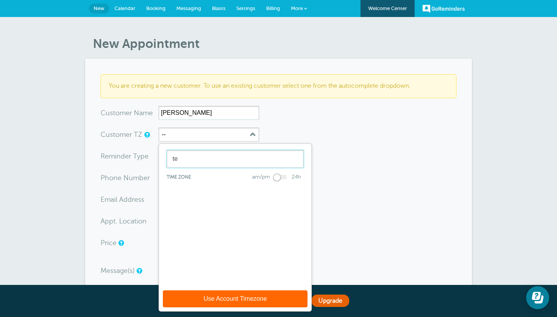
type input "t"
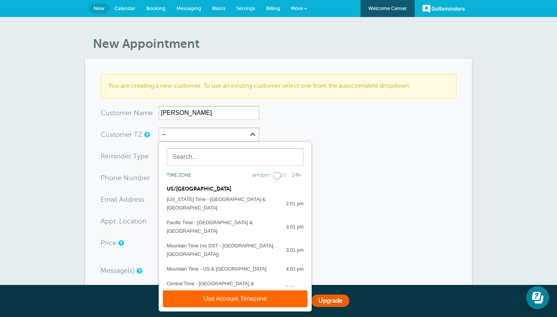
click at [261, 303] on div "Eastern Time - US & Canada 6:01 pm" at bounding box center [235, 307] width 137 height 9
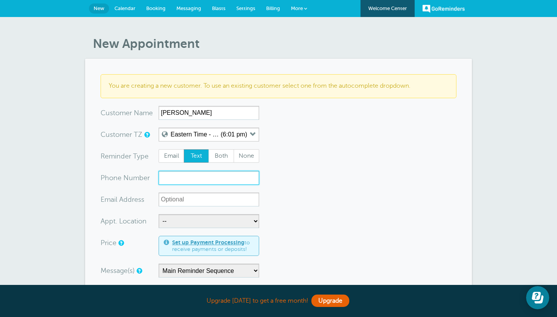
click at [196, 177] on input "xxx-no-autofill" at bounding box center [208, 178] width 100 height 14
type input "6157758992"
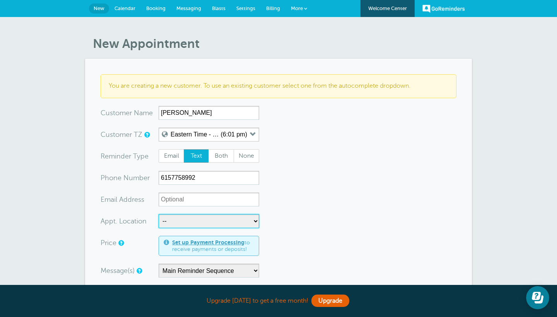
select select "25447"
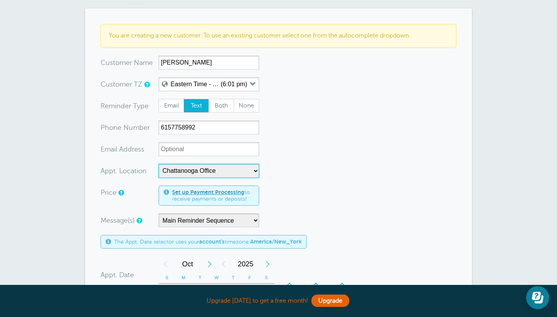
scroll to position [53, 0]
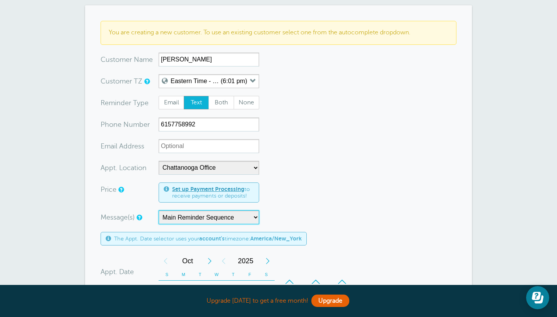
select select "163436"
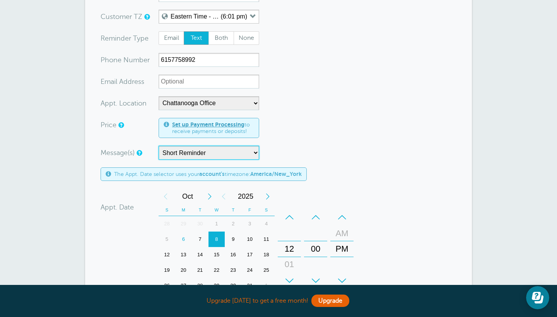
scroll to position [119, 0]
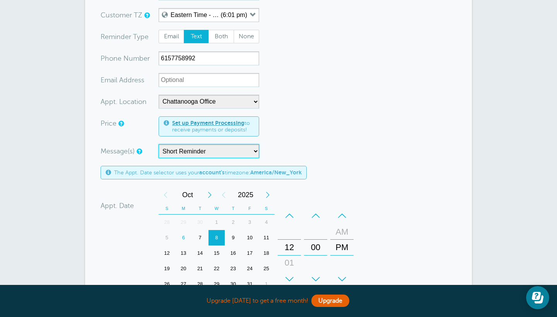
click at [200, 238] on div "7" at bounding box center [200, 237] width 17 height 15
click at [291, 244] on div "12" at bounding box center [289, 247] width 19 height 15
click at [297, 138] on form "You are creating a new customer. To use an existing customer select one from th…" at bounding box center [278, 194] width 356 height 478
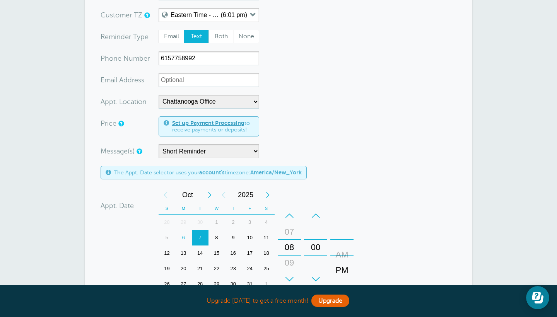
drag, startPoint x: 339, startPoint y: 250, endPoint x: 341, endPoint y: 273, distance: 22.9
click at [341, 273] on div "+ – AM PM" at bounding box center [341, 247] width 23 height 79
click at [387, 213] on form "You are creating a new customer. To use an existing customer select one from th…" at bounding box center [278, 194] width 356 height 478
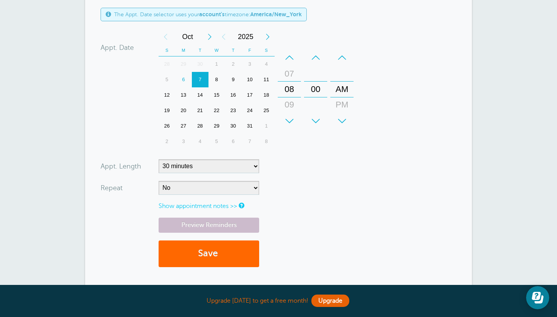
scroll to position [278, 0]
click at [218, 249] on button "Save" at bounding box center [208, 253] width 100 height 27
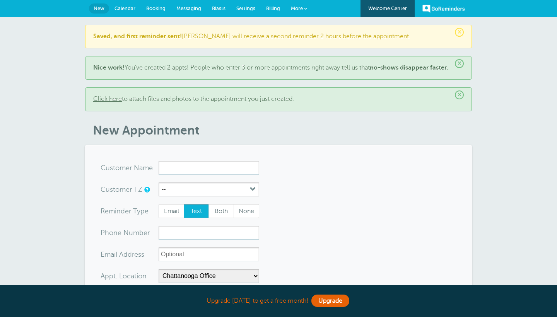
select select "25447"
select select "163436"
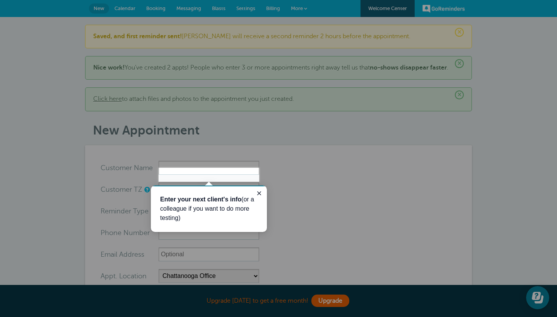
click at [72, 56] on div at bounding box center [129, 84] width 259 height 168
click at [126, 6] on div at bounding box center [129, 84] width 259 height 168
click at [126, 12] on div at bounding box center [129, 84] width 259 height 168
click at [258, 192] on icon "Close guide" at bounding box center [259, 193] width 4 height 4
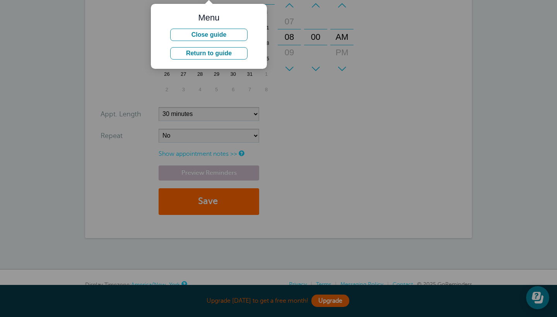
scroll to position [384, 0]
click at [291, 160] on div at bounding box center [357, 158] width 398 height 317
click at [219, 38] on button "Close guide" at bounding box center [208, 35] width 77 height 12
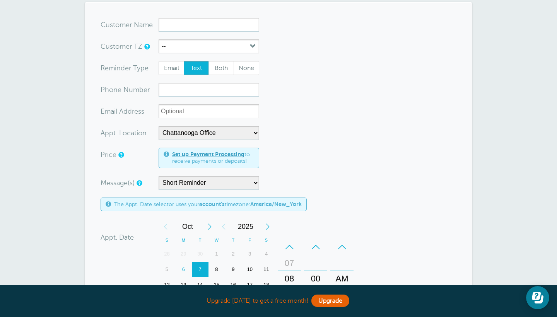
scroll to position [148, 0]
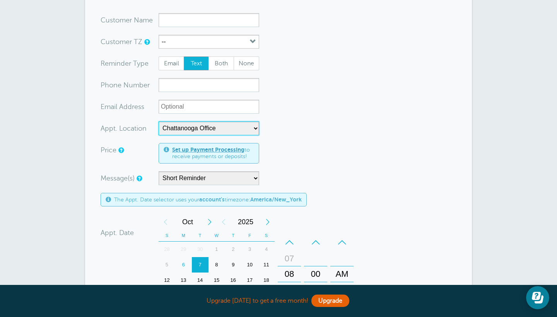
select select
click at [281, 159] on form "You are creating a new customer. To use an existing customer select one from th…" at bounding box center [278, 236] width 356 height 446
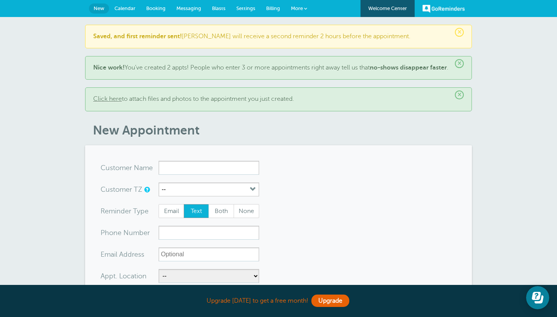
scroll to position [0, 0]
click at [121, 8] on span "Calendar" at bounding box center [124, 8] width 21 height 6
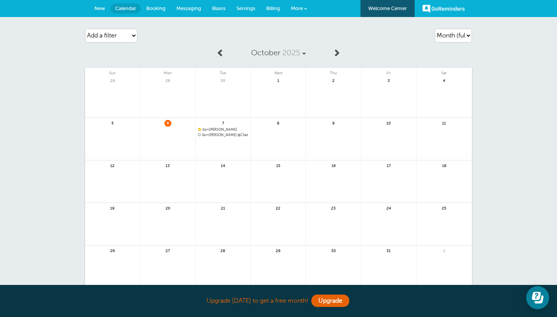
click at [99, 7] on span "New" at bounding box center [99, 8] width 11 height 6
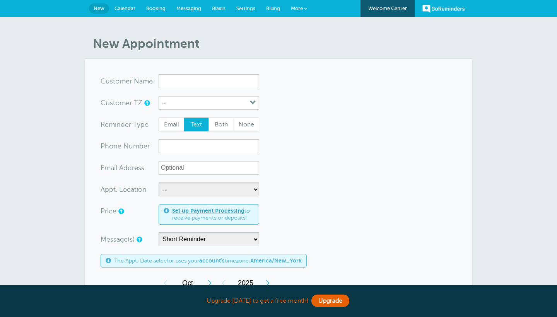
select select "163436"
click at [191, 126] on span "Text" at bounding box center [196, 124] width 25 height 13
click at [184, 117] on input "Text" at bounding box center [183, 117] width 0 height 0
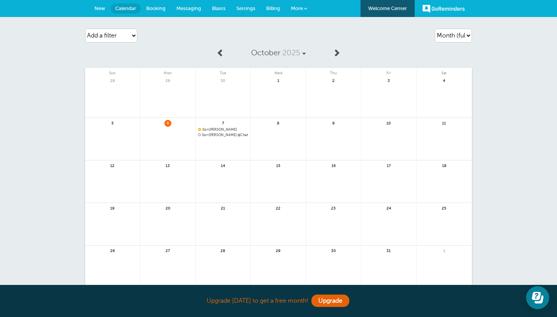
click at [99, 6] on span "New" at bounding box center [99, 8] width 11 height 6
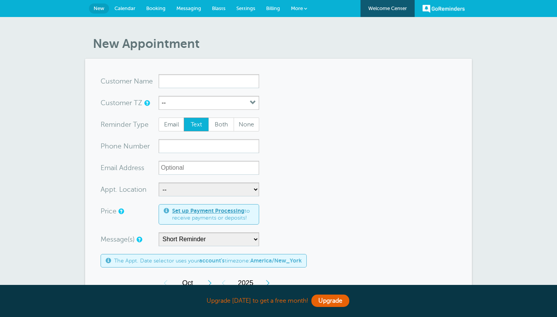
select select "163436"
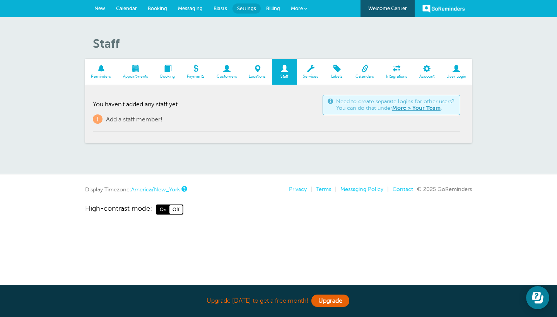
click at [100, 72] on span at bounding box center [101, 68] width 32 height 7
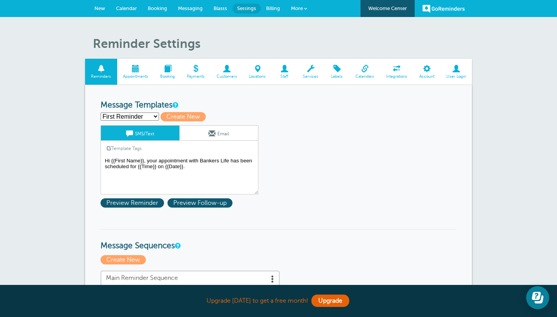
click at [131, 72] on span at bounding box center [135, 68] width 37 height 7
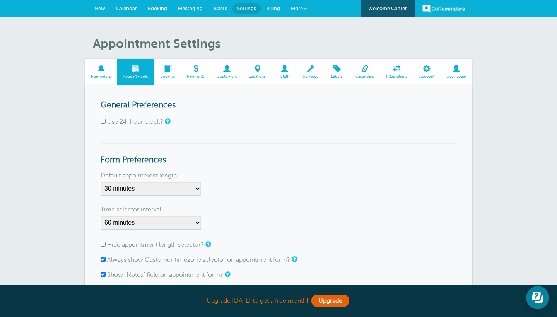
click at [92, 75] on span "Reminders" at bounding box center [101, 76] width 24 height 5
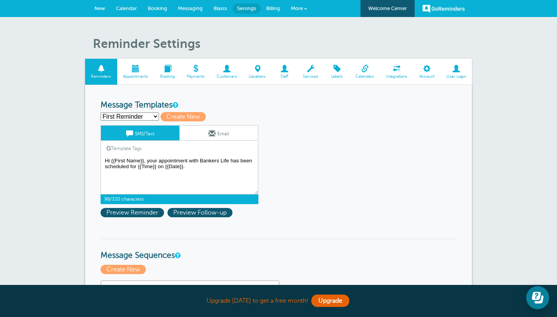
click at [207, 167] on textarea "Hi {{First Name}}, your appointment with Bankers Life has been scheduled for {{…" at bounding box center [179, 175] width 158 height 39
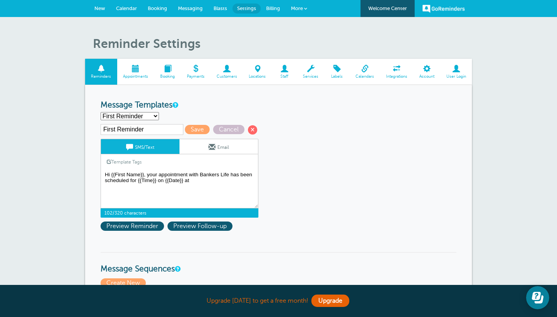
drag, startPoint x: 183, startPoint y: 178, endPoint x: 164, endPoint y: 180, distance: 18.7
click at [164, 180] on textarea "Hi {{First Name}}, your appointment with Bankers Life has been scheduled for {{…" at bounding box center [179, 189] width 158 height 39
click at [195, 179] on textarea "Hi {{First Name}}, your appointment with Bankers Life has been scheduled for {{…" at bounding box center [179, 189] width 158 height 39
paste textarea "{{Date}}"
click at [223, 182] on textarea "Hi {{First Name}}, your appointment with Bankers Life has been scheduled for {{…" at bounding box center [179, 189] width 158 height 39
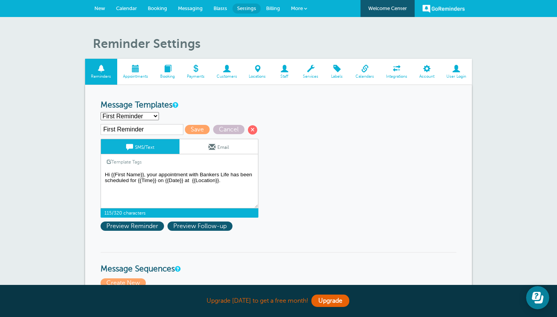
click at [192, 177] on textarea "Hi {{First Name}}, your appointment with Bankers Life has been scheduled for {{…" at bounding box center [179, 189] width 158 height 39
click at [226, 193] on textarea "Hi {{First Name}}, your appointment with Bankers Life has been scheduled for {{…" at bounding box center [179, 189] width 158 height 39
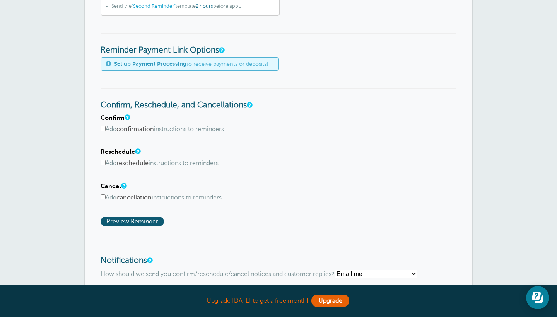
scroll to position [374, 0]
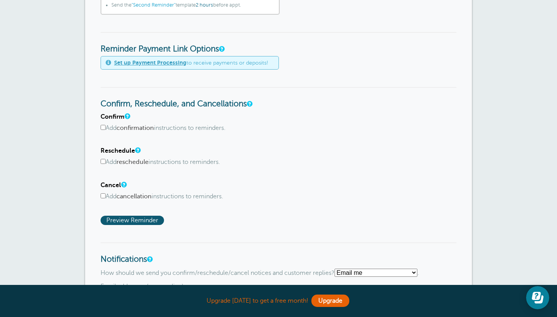
type textarea "Hi {{First Name}}, your appointment with Bankers Life has been scheduled for {{…"
click at [103, 159] on input "Add reschedule instructions to reminders." at bounding box center [102, 161] width 5 height 5
checkbox input "true"
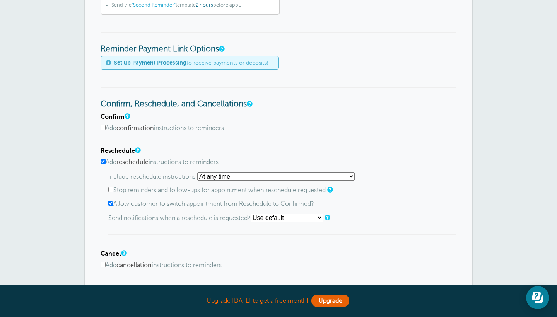
click at [104, 125] on input "Add confirmation instructions to reminders." at bounding box center [102, 127] width 5 height 5
checkbox input "true"
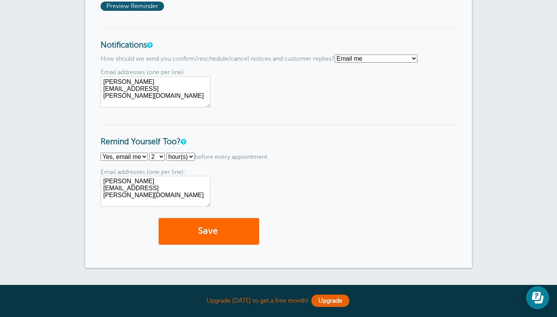
scroll to position [713, 0]
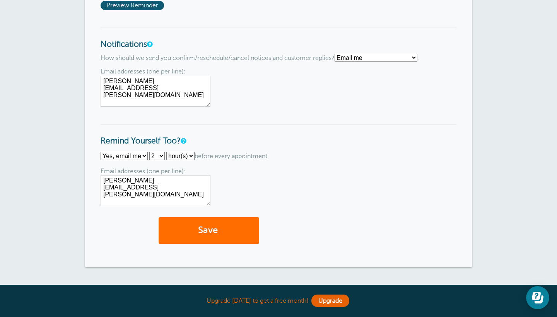
click at [186, 233] on button "Save" at bounding box center [208, 230] width 100 height 27
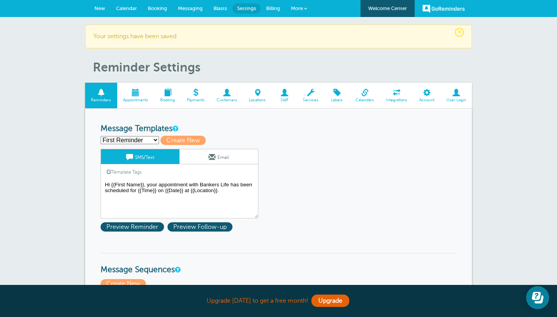
click at [136, 93] on span at bounding box center [135, 92] width 37 height 7
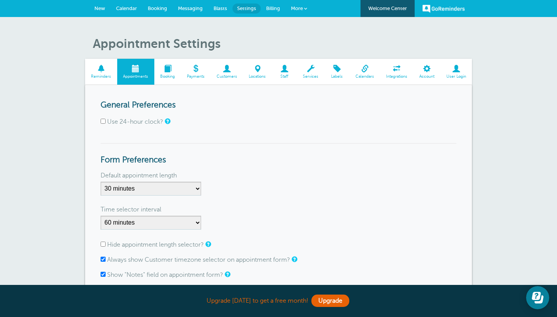
click at [165, 67] on span at bounding box center [167, 68] width 27 height 7
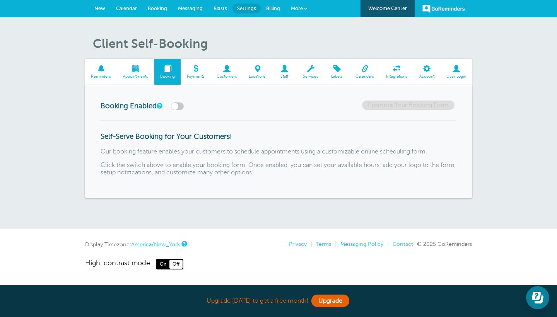
click at [104, 9] on span "New" at bounding box center [99, 8] width 11 height 6
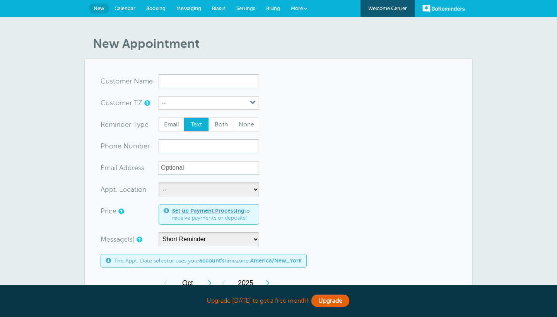
select select "163436"
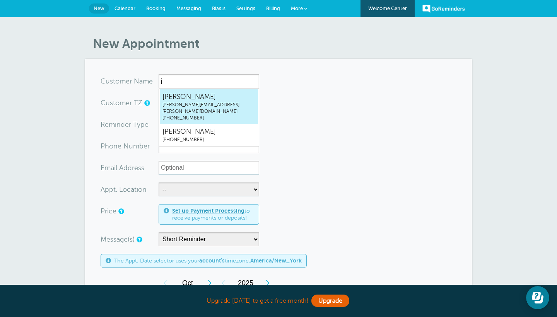
click at [240, 105] on span "[PERSON_NAME][EMAIL_ADDRESS][PERSON_NAME][DOMAIN_NAME]" at bounding box center [208, 108] width 93 height 13
type input "[EMAIL_ADDRESS][PERSON_NAME]"
type input "[PERSON_NAME]"
type input "[PHONE_NUMBER]"
type input "joanna.rivera@bankerslife.com"
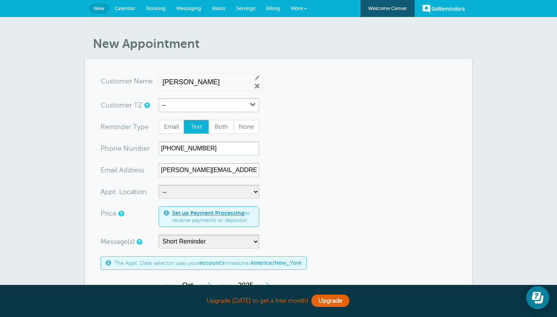
click at [214, 81] on input "Joanna Rivera" at bounding box center [203, 82] width 83 height 8
select select "25447"
click at [224, 101] on button "--" at bounding box center [208, 105] width 100 height 14
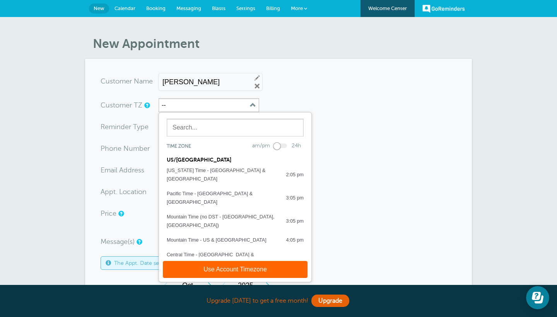
click at [215, 274] on div "Eastern Time - US & Canada" at bounding box center [215, 278] width 96 height 9
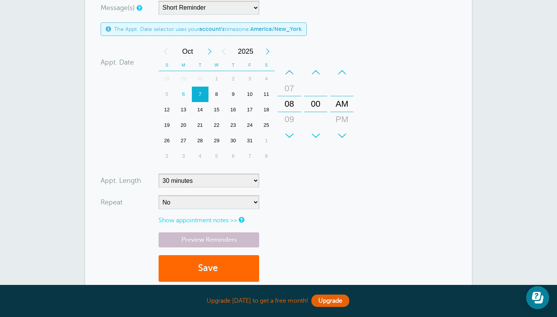
scroll to position [235, 0]
click at [289, 125] on div "09" at bounding box center [289, 118] width 19 height 15
click at [230, 266] on button "Save" at bounding box center [208, 267] width 100 height 27
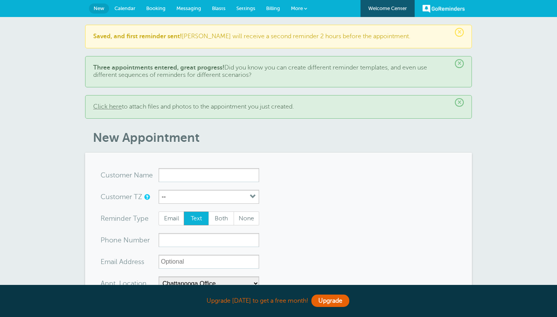
select select "25447"
select select "163436"
click at [158, 6] on span "Booking" at bounding box center [155, 8] width 19 height 6
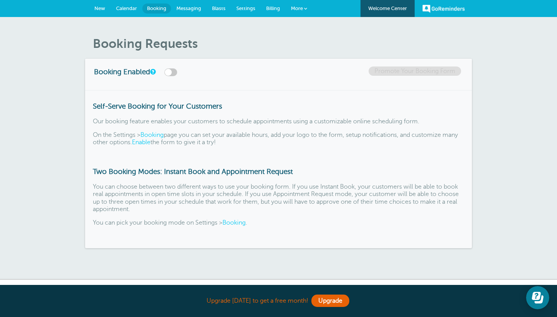
click at [194, 5] on link "Messaging" at bounding box center [189, 8] width 36 height 17
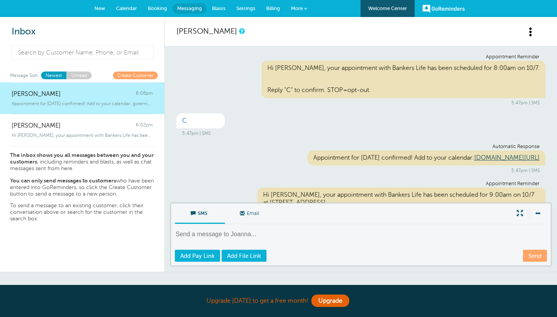
scroll to position [169, 0]
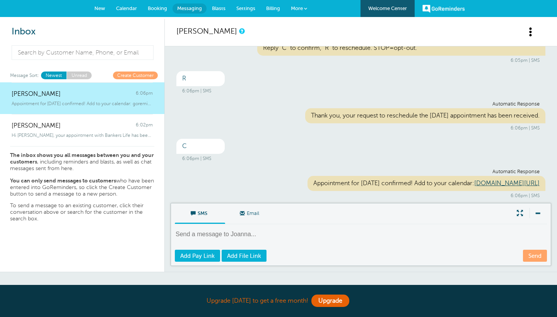
click at [195, 8] on span "Messaging" at bounding box center [189, 8] width 25 height 6
click at [148, 77] on link "Create Customer" at bounding box center [135, 75] width 45 height 7
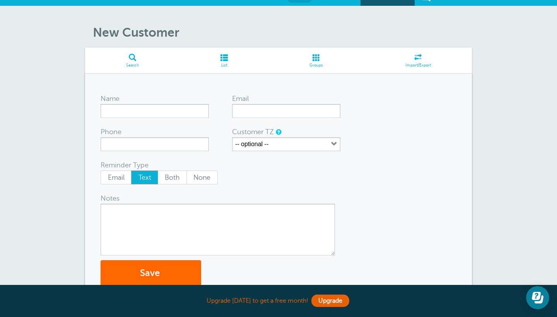
scroll to position [10, 0]
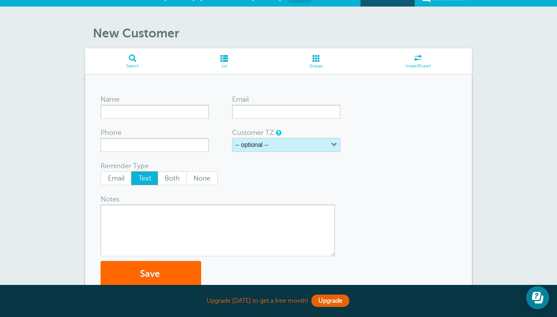
click at [268, 142] on div "-- optional --" at bounding box center [252, 145] width 35 height 8
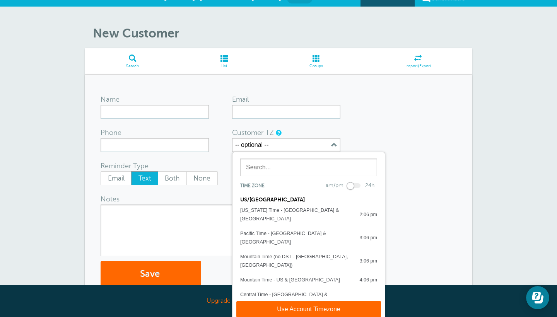
click at [397, 129] on form "Name Email Phone Customer TZ -- optional -- Time zone am/pm 24h US/CANADA Alask…" at bounding box center [278, 189] width 356 height 198
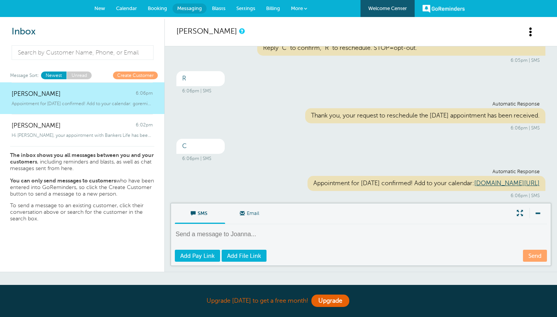
click at [99, 10] on span "New" at bounding box center [99, 8] width 11 height 6
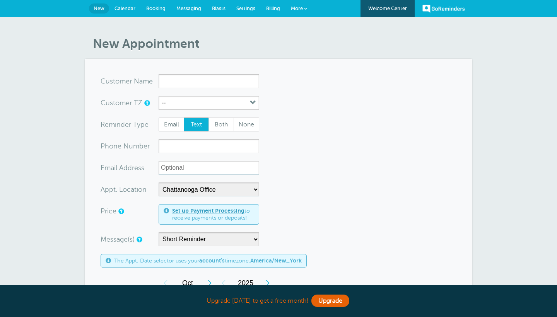
select select "25447"
select select "163436"
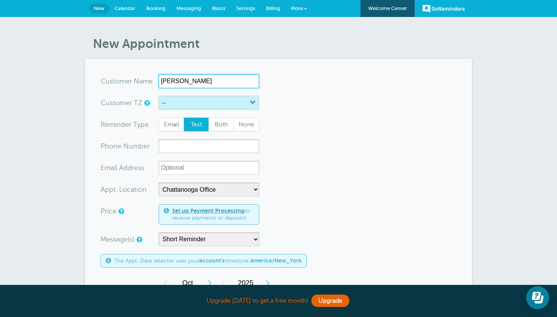
type input "Gwendolyn Sander"
click at [205, 98] on button "--" at bounding box center [208, 103] width 100 height 14
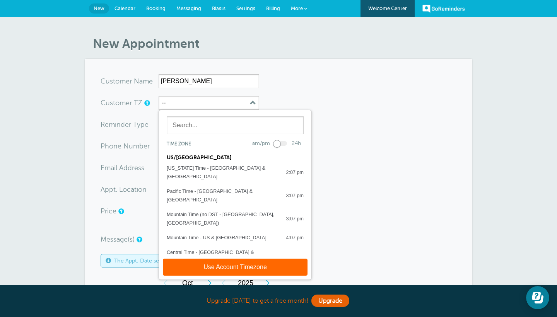
click at [206, 271] on div "Eastern Time - US & Canada" at bounding box center [215, 275] width 96 height 9
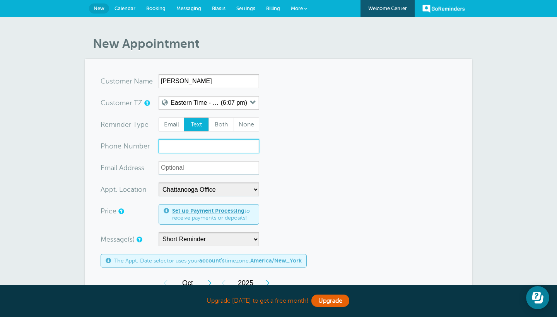
click at [175, 143] on input "xxx-no-autofill" at bounding box center [208, 146] width 100 height 14
paste input "423-708-0596"
type input "423-708-0596"
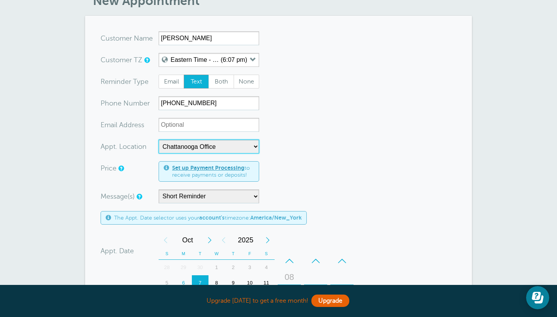
scroll to position [80, 0]
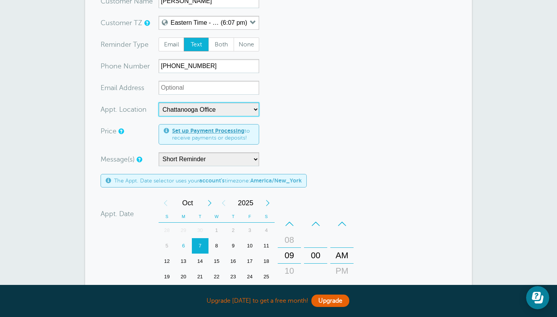
click at [249, 246] on div "10" at bounding box center [249, 245] width 17 height 15
click at [288, 256] on div "09" at bounding box center [289, 255] width 19 height 15
click at [286, 281] on div "+" at bounding box center [289, 286] width 23 height 15
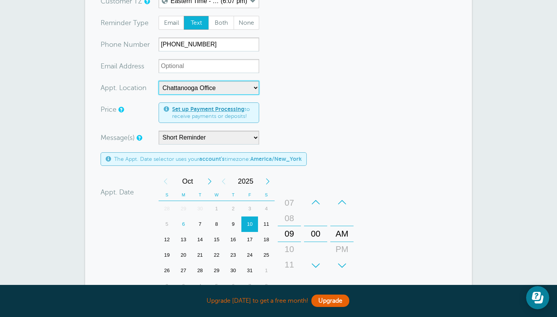
scroll to position [102, 0]
drag, startPoint x: 288, startPoint y: 264, endPoint x: 286, endPoint y: 221, distance: 42.6
click at [286, 221] on div "+ – Hours 12 01 02 03 04 05 06 07 08 09 10 11" at bounding box center [289, 233] width 23 height 79
drag, startPoint x: 286, startPoint y: 221, endPoint x: 286, endPoint y: 190, distance: 30.9
click at [286, 190] on div "+ – Month January February March April May June July August September October N…" at bounding box center [257, 234] width 198 height 120
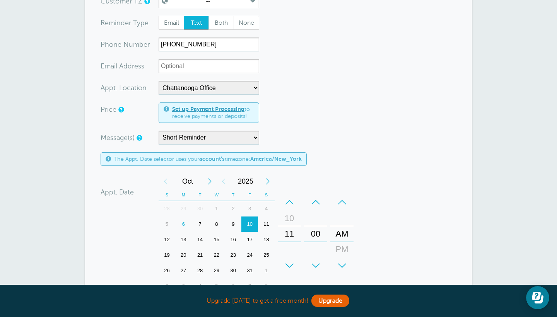
click at [367, 233] on form "You are creating a new customer. To use an existing customer select one from th…" at bounding box center [278, 196] width 356 height 446
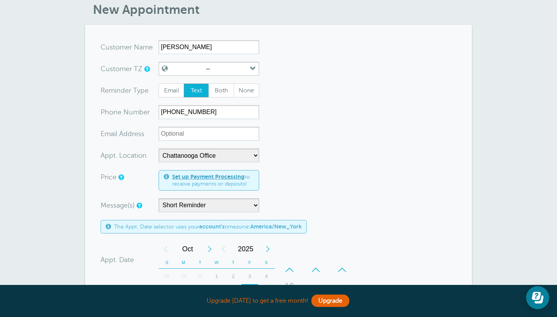
scroll to position [34, 0]
click at [231, 68] on button "--" at bounding box center [208, 69] width 100 height 14
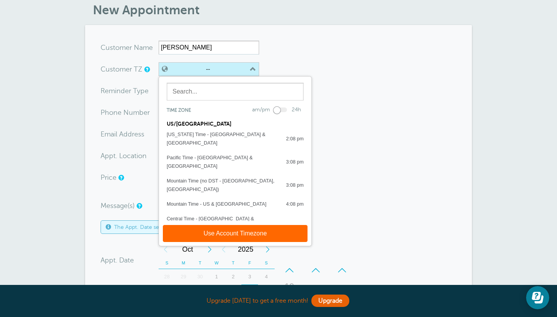
scroll to position [30, 0]
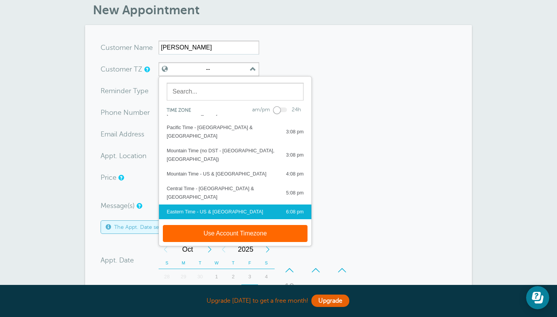
click at [231, 208] on div "Eastern Time - US & Canada 6:08 pm" at bounding box center [235, 212] width 137 height 9
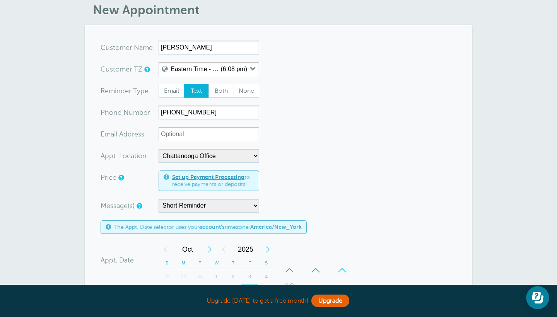
click at [316, 112] on form "You are creating a new customer. To use an existing customer select one from th…" at bounding box center [278, 264] width 356 height 446
click at [212, 135] on input "xx-no-autofill" at bounding box center [208, 134] width 100 height 14
paste input "gwensanders47@gmail.com"
type input "gwensanders47@gmail.com"
click at [287, 141] on form "You are creating a new customer. To use an existing customer select one from th…" at bounding box center [278, 264] width 356 height 446
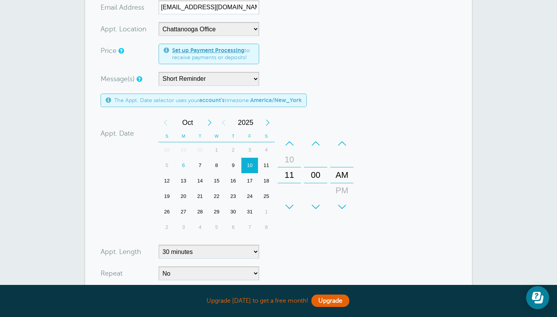
scroll to position [160, 0]
select select "163429"
click at [347, 102] on form "You are creating a new customer. To use an existing customer select one from th…" at bounding box center [278, 137] width 356 height 446
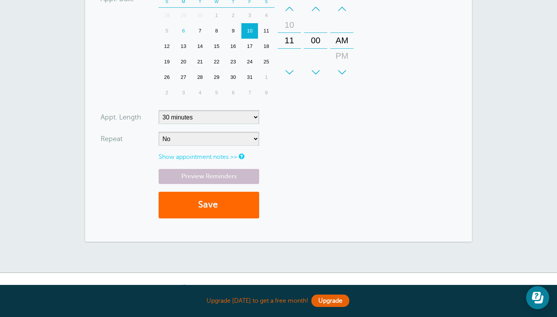
scroll to position [295, 0]
click at [231, 200] on button "Save" at bounding box center [208, 204] width 100 height 27
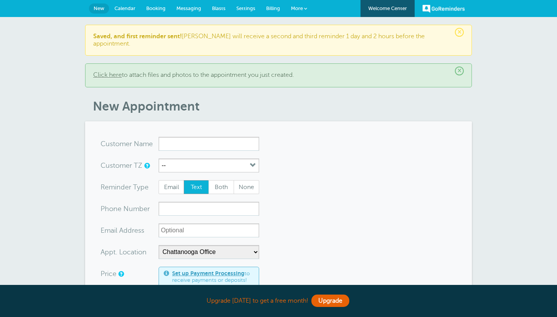
select select "25447"
select select
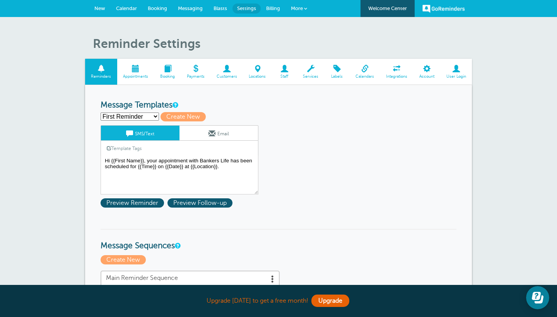
click at [254, 69] on span at bounding box center [257, 68] width 29 height 7
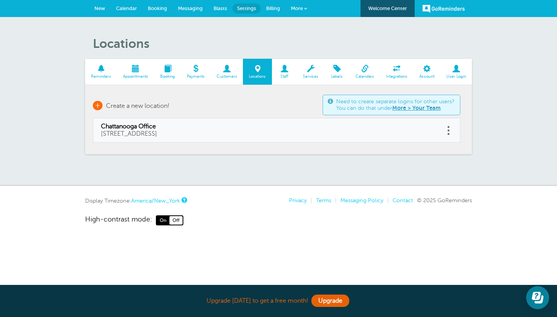
click at [99, 105] on span "+" at bounding box center [98, 105] width 10 height 9
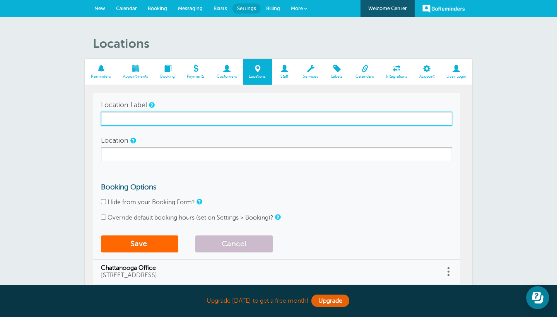
click at [179, 121] on input "Location Label" at bounding box center [276, 119] width 351 height 14
type input "Client's House"
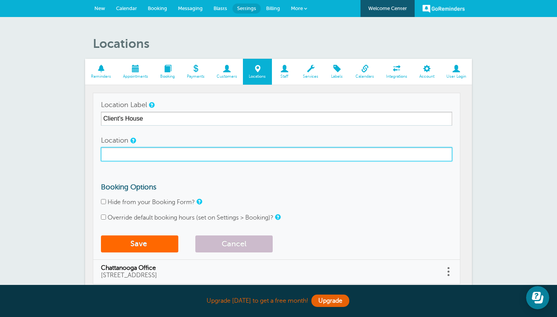
click at [180, 157] on input "Location" at bounding box center [276, 154] width 351 height 14
type input "1506 E Ridge Ave, Chattanooga, TN, 37412"
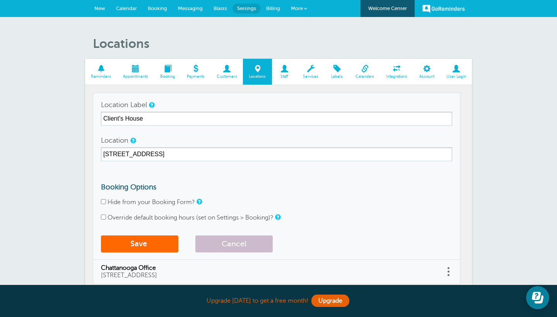
click at [221, 178] on form "Location Label Client's House Location 1506 E Ridge Ave, Chattanooga, TN, 37412…" at bounding box center [276, 177] width 351 height 158
click at [160, 240] on button "Save" at bounding box center [139, 243] width 77 height 17
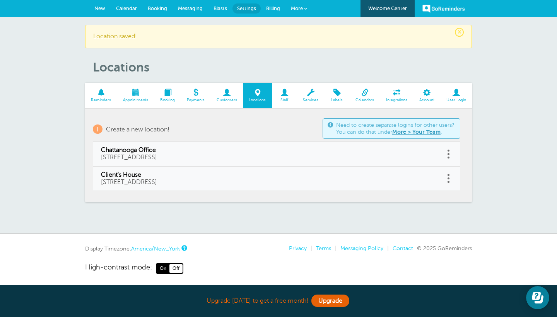
click at [230, 182] on link "Client's House [STREET_ADDRESS]" at bounding box center [268, 178] width 335 height 15
type input "Client's House"
type input "[STREET_ADDRESS]"
checkbox input "false"
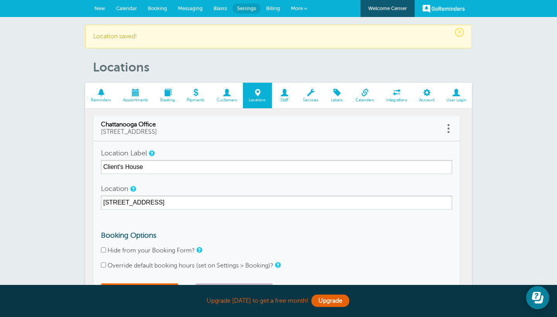
click at [254, 221] on form "Location Label Client's House Location 1506 E Ridge Ave, Chattanooga, TN, 37412…" at bounding box center [276, 225] width 351 height 158
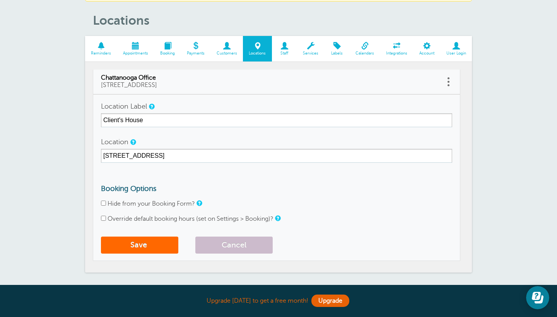
scroll to position [36, 0]
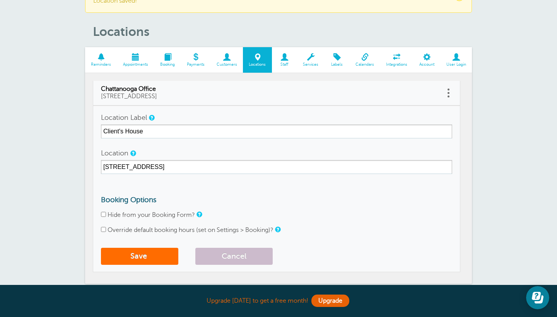
click at [156, 253] on button "Save" at bounding box center [139, 256] width 77 height 17
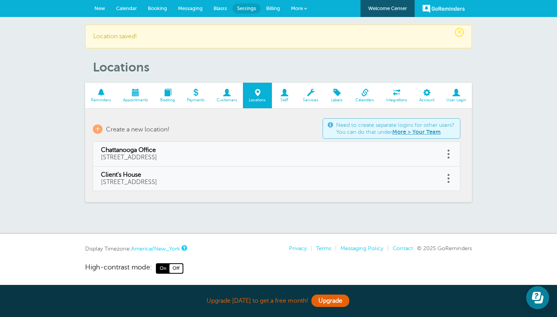
click at [95, 7] on span "New" at bounding box center [99, 8] width 11 height 6
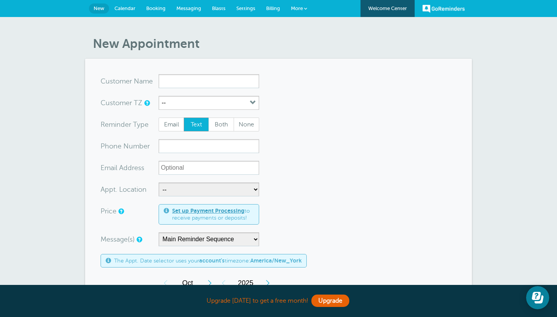
click at [187, 75] on input "x-no-autofill" at bounding box center [208, 81] width 100 height 14
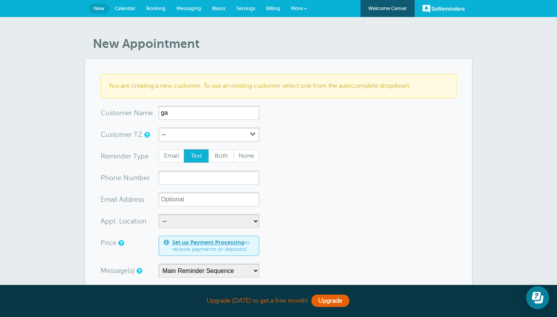
type input "g"
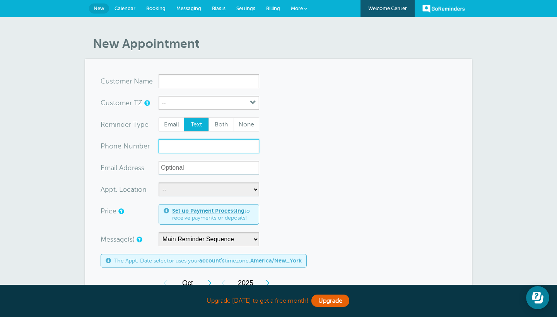
click at [190, 151] on input "xxx-no-autofill" at bounding box center [208, 146] width 100 height 14
type input "^"
click at [190, 146] on input "615-7758992" at bounding box center [208, 146] width 100 height 14
type input "615-7758992"
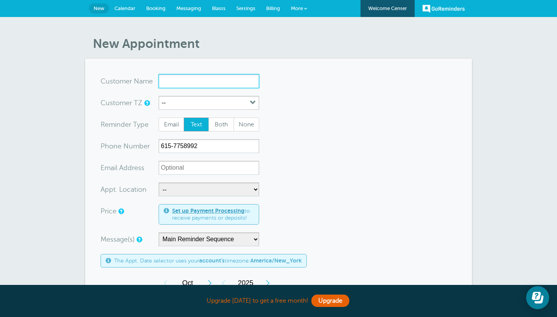
click at [180, 82] on input "x-no-autofill" at bounding box center [208, 81] width 100 height 14
type input "Ga"
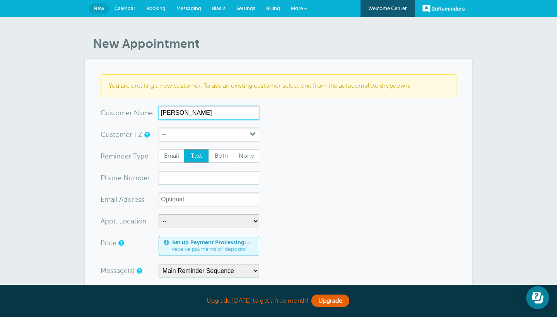
type input "Gayle Rains"
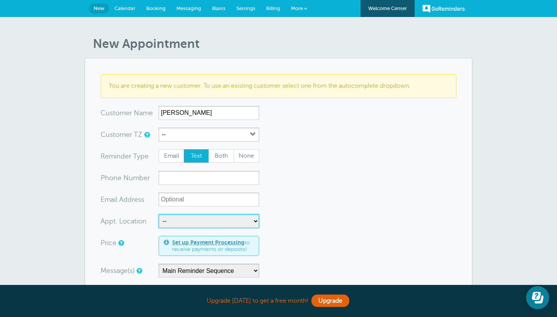
select select "25448"
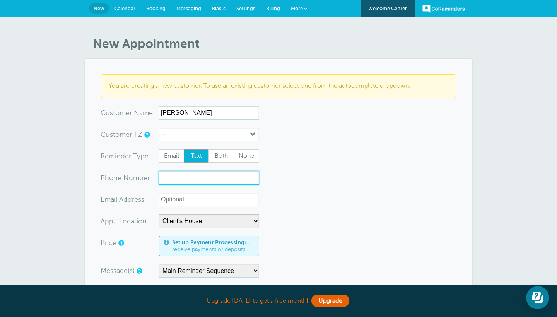
click at [199, 179] on input "xxx-no-autofill" at bounding box center [208, 178] width 100 height 14
type input "6157758992"
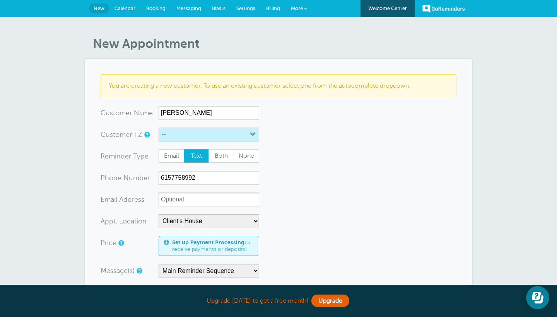
click at [213, 133] on button "--" at bounding box center [208, 135] width 100 height 14
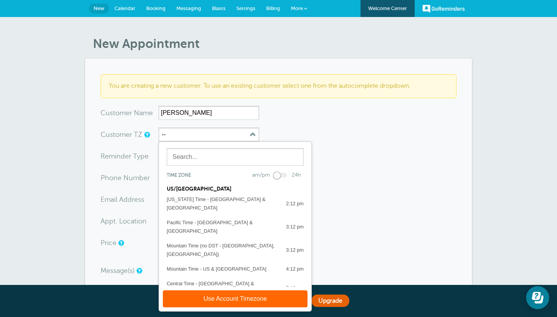
click at [212, 303] on div "Eastern Time - US & [GEOGRAPHIC_DATA]" at bounding box center [215, 307] width 96 height 9
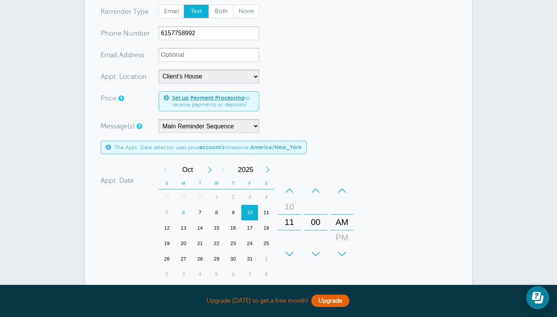
scroll to position [145, 0]
click at [196, 209] on div "7" at bounding box center [200, 211] width 17 height 15
drag, startPoint x: 290, startPoint y: 216, endPoint x: 288, endPoint y: 309, distance: 92.8
click at [288, 309] on div "Upgrade today to get a free month! Upgrade GoReminders Welcome Center New Calen…" at bounding box center [278, 174] width 557 height 639
drag, startPoint x: 289, startPoint y: 224, endPoint x: 287, endPoint y: 256, distance: 32.1
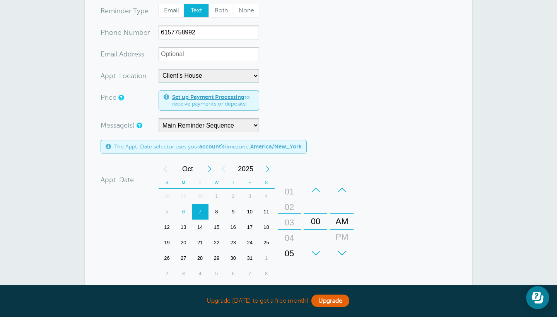
click at [287, 256] on div "+ – Hours 12 01 02 03 04 05 06 07 08 09 10 11" at bounding box center [289, 221] width 23 height 79
drag, startPoint x: 338, startPoint y: 220, endPoint x: 338, endPoint y: 203, distance: 16.2
click at [338, 203] on div "AM" at bounding box center [341, 209] width 19 height 15
click at [390, 241] on form "You are creating a new customer. To use an existing customer select one from th…" at bounding box center [278, 168] width 356 height 478
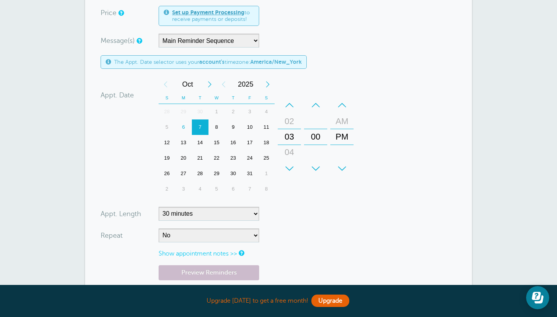
scroll to position [232, 0]
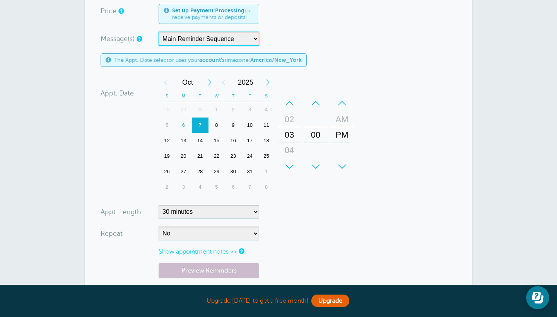
select select "163436"
click at [348, 51] on form "You are creating a new customer. To use an existing customer select one from th…" at bounding box center [278, 81] width 356 height 478
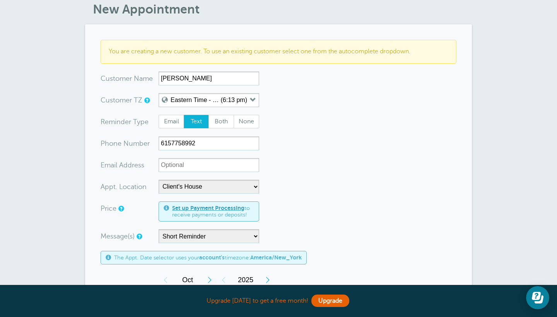
scroll to position [34, 0]
click at [254, 95] on button "--" at bounding box center [208, 101] width 100 height 14
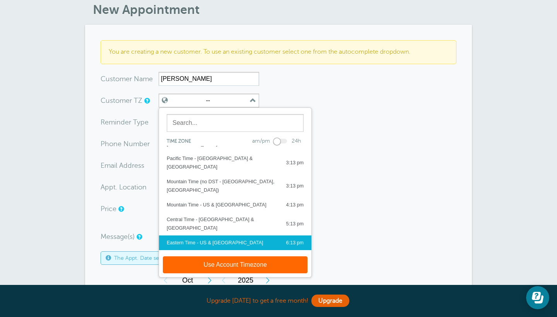
click at [233, 238] on div "Eastern Time - US & Canada 6:13 pm" at bounding box center [235, 242] width 137 height 9
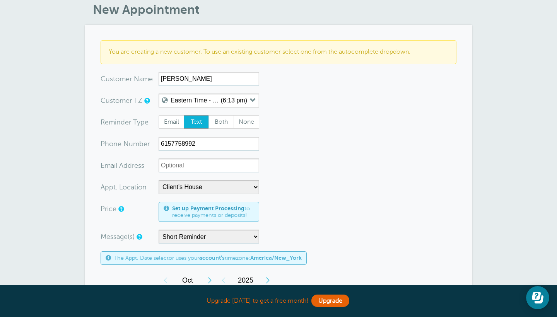
click at [334, 129] on form "You are creating a new customer. To use an existing customer select one from th…" at bounding box center [278, 279] width 356 height 478
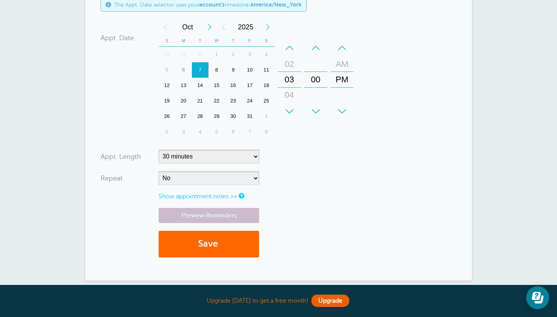
scroll to position [288, 0]
click at [214, 250] on button "Save" at bounding box center [208, 243] width 100 height 27
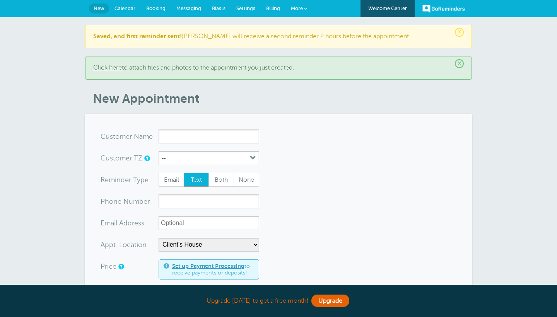
select select "25448"
select select "163436"
click at [344, 93] on h1 "New Appointment" at bounding box center [282, 98] width 379 height 15
